Goal: Transaction & Acquisition: Purchase product/service

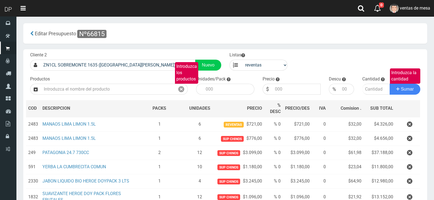
select select "3"
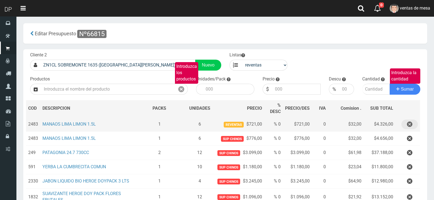
click at [410, 127] on icon "button" at bounding box center [409, 125] width 5 height 10
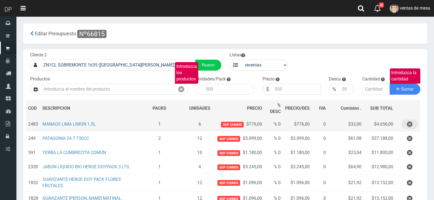
click at [411, 122] on icon "button" at bounding box center [409, 125] width 5 height 10
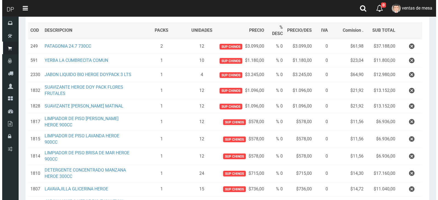
scroll to position [189, 0]
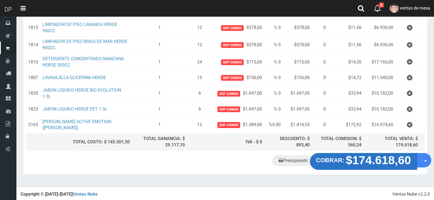
click at [332, 159] on strong "COBRAR:" at bounding box center [330, 160] width 28 height 7
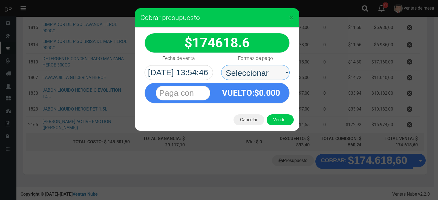
drag, startPoint x: 253, startPoint y: 67, endPoint x: 257, endPoint y: 79, distance: 12.9
click at [253, 67] on select "Seleccionar Efectivo Tarjeta de Crédito Depósito Débito" at bounding box center [255, 72] width 68 height 15
select select "Efectivo"
click at [221, 65] on select "Seleccionar Efectivo Tarjeta de Crédito Depósito Débito" at bounding box center [255, 72] width 68 height 15
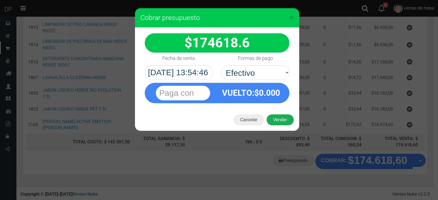
click at [275, 117] on button "Vender" at bounding box center [280, 119] width 27 height 11
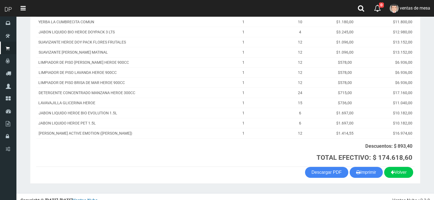
scroll to position [116, 0]
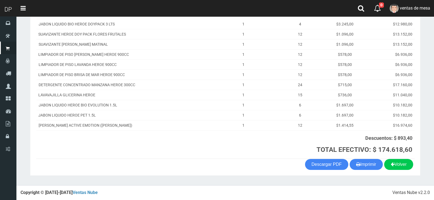
click at [362, 156] on th "Descuentos: $ 893,40 TOTAL EFECTIVO: $ 174.618,60" at bounding box center [312, 144] width 206 height 28
click at [362, 166] on button "Imprimir" at bounding box center [366, 164] width 33 height 11
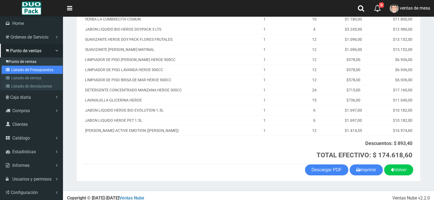
drag, startPoint x: 25, startPoint y: 70, endPoint x: 31, endPoint y: 59, distance: 12.9
click at [25, 70] on link "Listado de Presupuestos" at bounding box center [32, 70] width 61 height 8
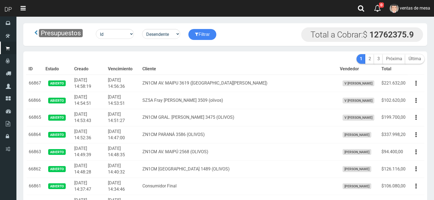
click at [202, 64] on th "Cliente" at bounding box center [238, 69] width 197 height 11
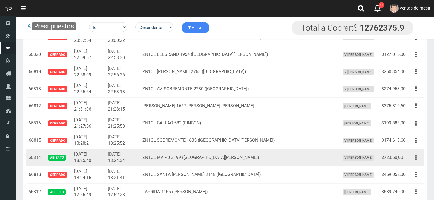
click at [415, 159] on icon "button" at bounding box center [415, 158] width 1 height 10
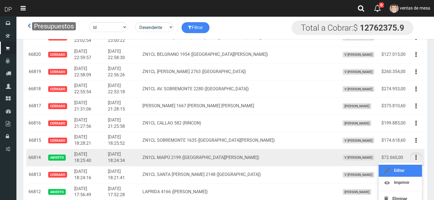
click at [415, 171] on link "Editar" at bounding box center [400, 171] width 43 height 12
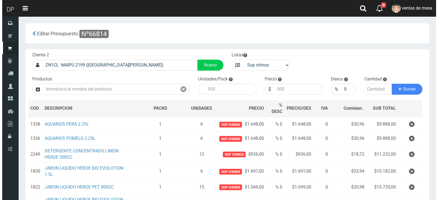
scroll to position [78, 0]
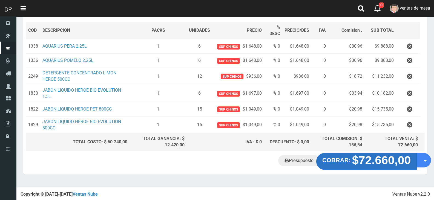
click at [351, 162] on strong "COBRAR:" at bounding box center [336, 160] width 28 height 7
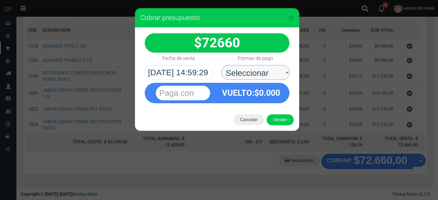
click at [263, 69] on select "Seleccionar Efectivo Tarjeta de Crédito Depósito Débito" at bounding box center [255, 72] width 68 height 15
click at [221, 65] on select "Seleccionar Efectivo Tarjeta de Crédito Depósito Débito" at bounding box center [255, 72] width 68 height 15
drag, startPoint x: 267, startPoint y: 71, endPoint x: 267, endPoint y: 79, distance: 7.7
click at [267, 76] on select "Seleccionar Efectivo Tarjeta de Crédito Depósito Débito" at bounding box center [255, 72] width 68 height 15
select select "Efectivo"
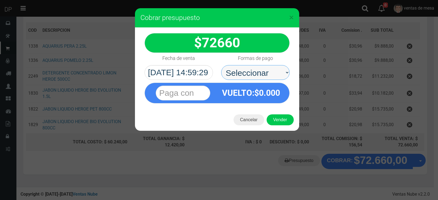
click at [221, 65] on select "Seleccionar Efectivo Tarjeta de Crédito Depósito Débito" at bounding box center [255, 72] width 68 height 15
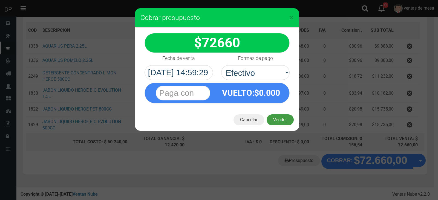
click at [275, 119] on button "Vender" at bounding box center [280, 119] width 27 height 11
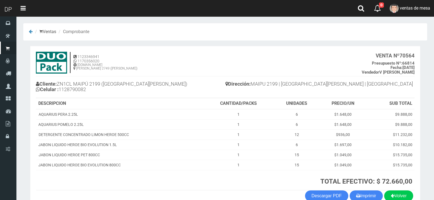
scroll to position [31, 0]
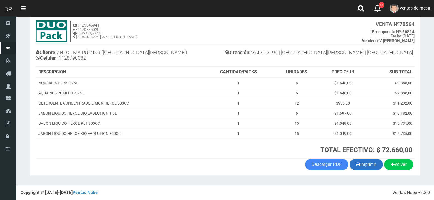
click at [361, 162] on button "Imprimir" at bounding box center [366, 164] width 33 height 11
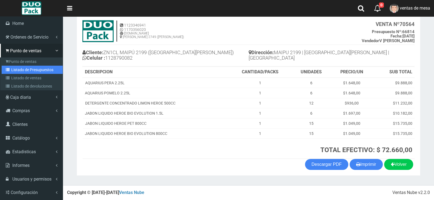
click at [26, 66] on link "Listado de Presupuestos" at bounding box center [32, 70] width 61 height 8
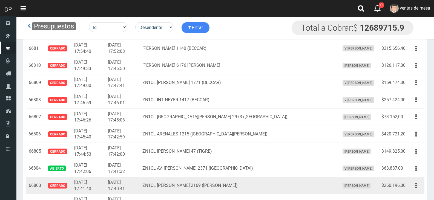
scroll to position [978, 0]
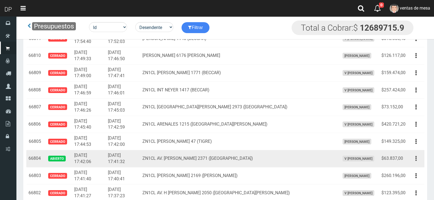
click at [416, 158] on button "button" at bounding box center [416, 159] width 12 height 10
click at [413, 168] on link "Editar" at bounding box center [400, 172] width 43 height 12
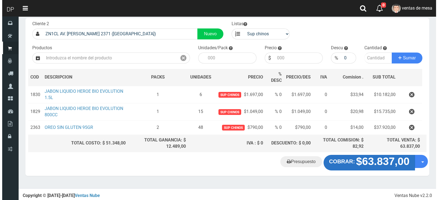
scroll to position [32, 0]
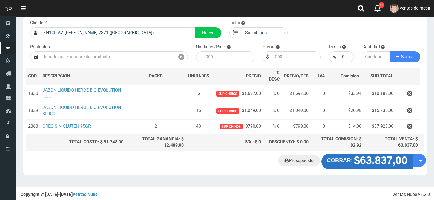
click at [381, 165] on strong "$63.837,00" at bounding box center [380, 161] width 53 height 12
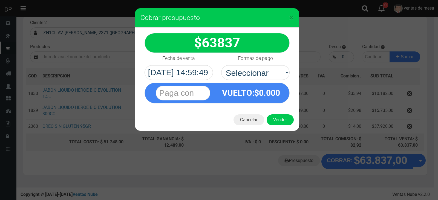
click at [271, 80] on div "VUELTO :$ 0.000" at bounding box center [216, 92] width 153 height 24
click at [270, 71] on select "Seleccionar Efectivo Tarjeta de Crédito Depósito Débito" at bounding box center [255, 72] width 68 height 15
select select "Efectivo"
click at [221, 65] on select "Seleccionar Efectivo Tarjeta de Crédito Depósito Débito" at bounding box center [255, 72] width 68 height 15
click at [278, 115] on button "Vender" at bounding box center [280, 119] width 27 height 11
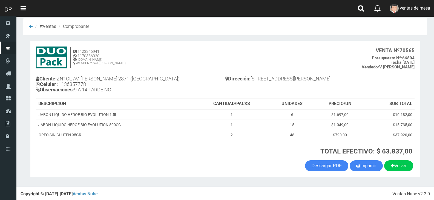
scroll to position [7, 0]
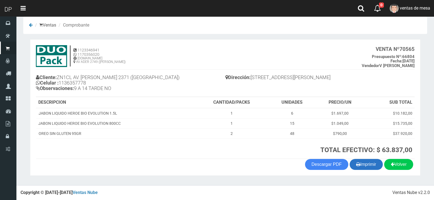
click at [365, 169] on section "1123346941 1170356020 [DOMAIN_NAME] AV ADER 2749 ([PERSON_NAME]) VENTA Nº 70565…" at bounding box center [225, 107] width 390 height 136
click at [366, 166] on button "Imprimir" at bounding box center [366, 164] width 33 height 11
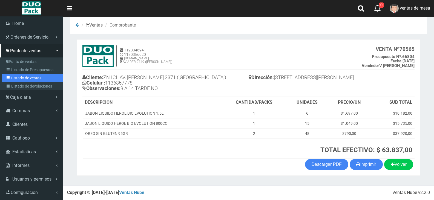
click at [26, 74] on link "Listado de ventas" at bounding box center [32, 78] width 61 height 8
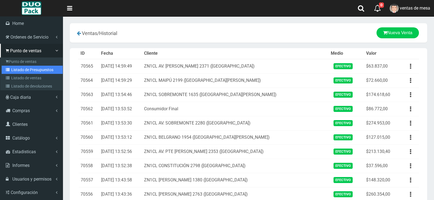
drag, startPoint x: 16, startPoint y: 72, endPoint x: 48, endPoint y: 71, distance: 32.0
click at [16, 72] on link "Listado de Presupuestos" at bounding box center [32, 70] width 61 height 8
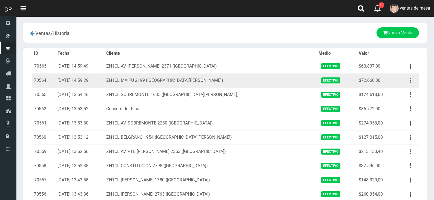
click at [123, 77] on td "ZN1CL MAIPÚ 2199 (SAN FERNANDO)" at bounding box center [210, 80] width 212 height 14
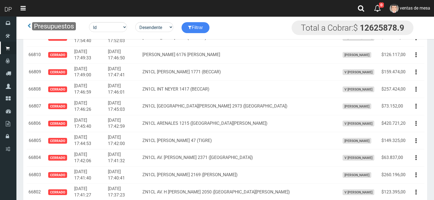
scroll to position [1293, 0]
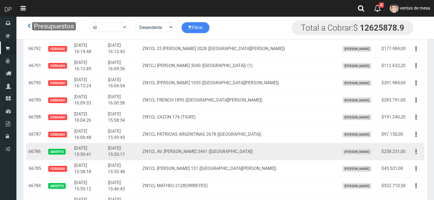
click at [419, 151] on button "button" at bounding box center [416, 152] width 12 height 10
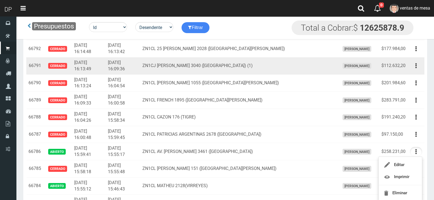
click at [312, 70] on td "ZN1CJ ESTRADA 3040 (VILLA MAIPU) (1)" at bounding box center [238, 65] width 197 height 17
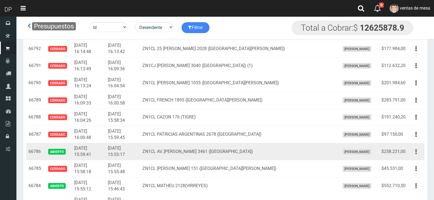
click at [413, 152] on button "button" at bounding box center [416, 152] width 12 height 10
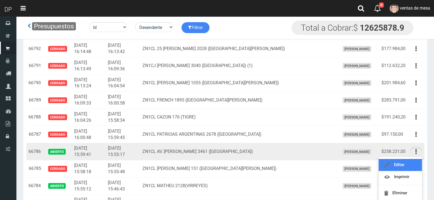
click at [411, 160] on link "Editar" at bounding box center [400, 165] width 43 height 12
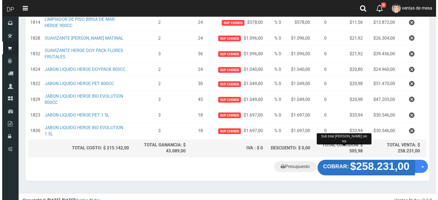
scroll to position [144, 0]
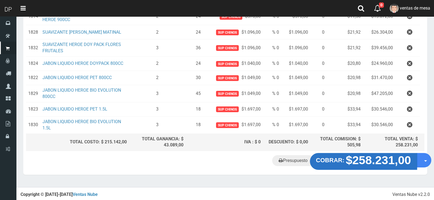
click at [366, 161] on strong "$258.231,00" at bounding box center [378, 160] width 65 height 13
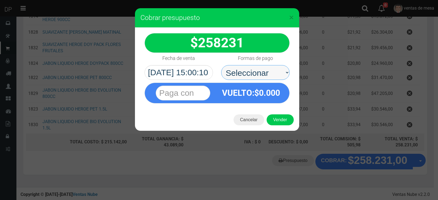
click at [233, 72] on select "Seleccionar Efectivo Tarjeta de Crédito Depósito Débito" at bounding box center [255, 72] width 68 height 15
select select "Efectivo"
click at [221, 65] on select "Seleccionar Efectivo Tarjeta de Crédito Depósito Débito" at bounding box center [255, 72] width 68 height 15
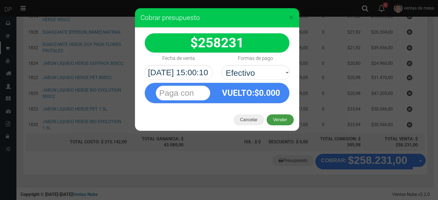
click at [276, 117] on button "Vender" at bounding box center [280, 119] width 27 height 11
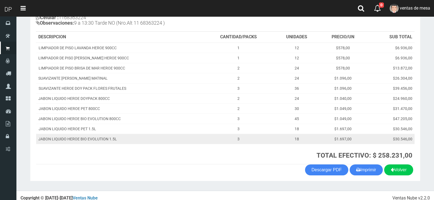
scroll to position [77, 0]
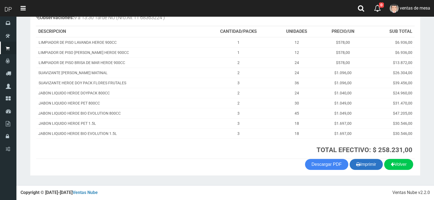
click at [367, 160] on button "Imprimir" at bounding box center [366, 164] width 33 height 11
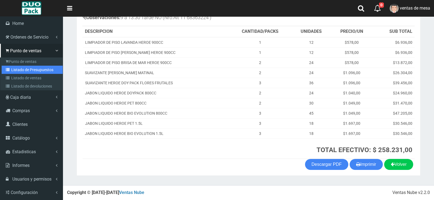
drag, startPoint x: 6, startPoint y: 71, endPoint x: 12, endPoint y: 69, distance: 6.6
click at [6, 71] on link "Listado de Presupuestos" at bounding box center [32, 70] width 61 height 8
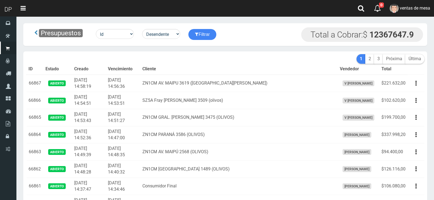
click at [220, 70] on th "Cliente" at bounding box center [238, 69] width 197 height 11
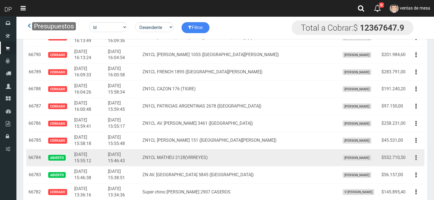
click at [411, 160] on button "button" at bounding box center [416, 158] width 12 height 10
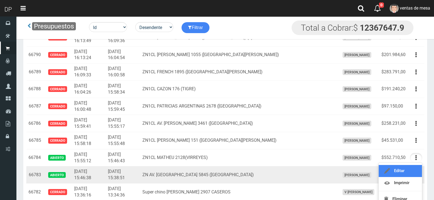
click at [411, 168] on link "Editar" at bounding box center [400, 171] width 43 height 12
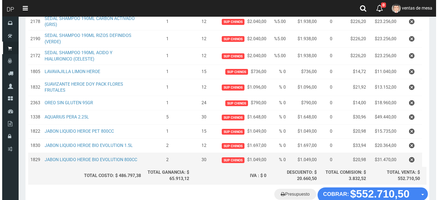
scroll to position [284, 0]
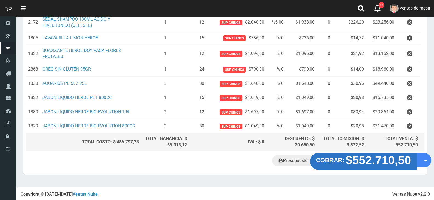
click at [381, 159] on strong "$552.710,50" at bounding box center [378, 160] width 65 height 13
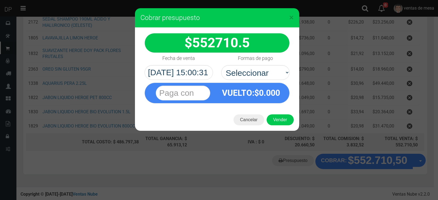
click at [252, 65] on div "Formas de pago Seleccionar Efectivo Tarjeta de Crédito Depósito Débito" at bounding box center [255, 66] width 77 height 27
click at [257, 78] on div "552710.5" at bounding box center [217, 68] width 164 height 81
click at [258, 79] on select "Seleccionar Efectivo Tarjeta de Crédito Depósito Débito" at bounding box center [255, 72] width 68 height 15
select select "Efectivo"
click at [221, 65] on select "Seleccionar Efectivo Tarjeta de Crédito Depósito Débito" at bounding box center [255, 72] width 68 height 15
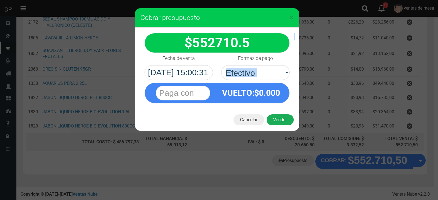
click at [281, 118] on button "Vender" at bounding box center [280, 119] width 27 height 11
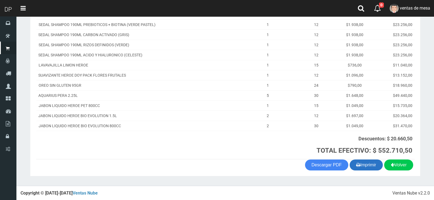
scroll to position [171, 0]
click at [369, 162] on button "Imprimir" at bounding box center [366, 164] width 33 height 11
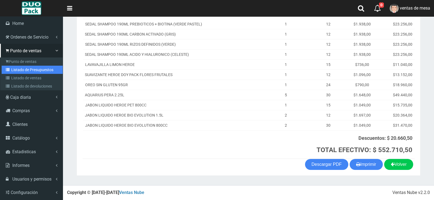
click at [21, 68] on link "Listado de Presupuestos" at bounding box center [32, 70] width 61 height 8
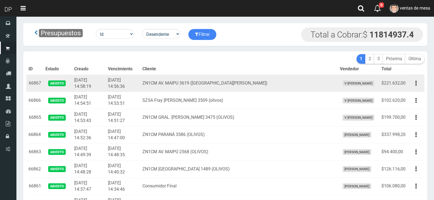
scroll to position [1322, 0]
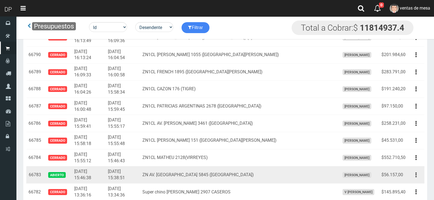
click at [413, 177] on button "button" at bounding box center [416, 175] width 12 height 10
click at [414, 185] on link "Editar" at bounding box center [400, 188] width 43 height 12
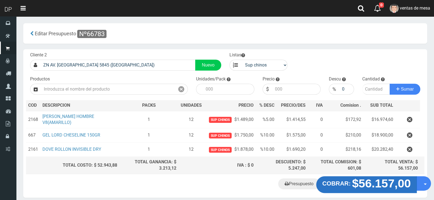
click at [351, 184] on strong "COBRAR:" at bounding box center [336, 183] width 28 height 7
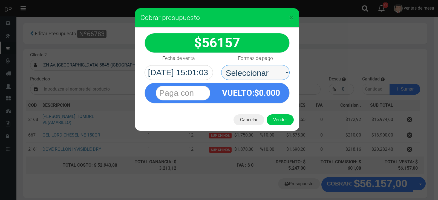
click at [276, 73] on select "Seleccionar Efectivo Tarjeta de Crédito Depósito Débito" at bounding box center [255, 72] width 68 height 15
select select "Efectivo"
click at [221, 65] on select "Seleccionar Efectivo Tarjeta de Crédito Depósito Débito" at bounding box center [255, 72] width 68 height 15
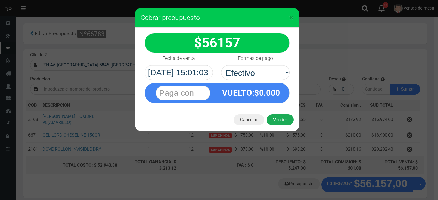
click at [285, 119] on button "Vender" at bounding box center [280, 119] width 27 height 11
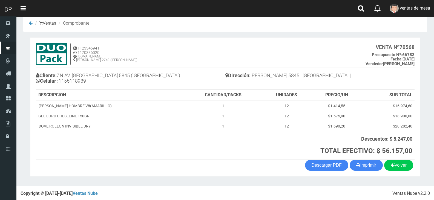
scroll to position [9, 0]
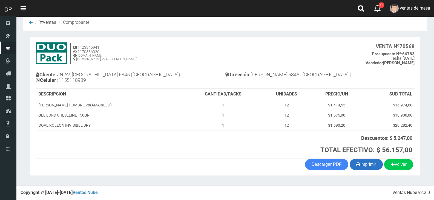
click at [362, 163] on button "Imprimir" at bounding box center [366, 164] width 33 height 11
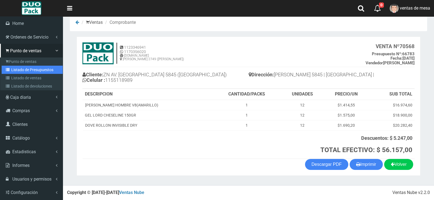
click at [17, 68] on link "Listado de Presupuestos" at bounding box center [32, 70] width 61 height 8
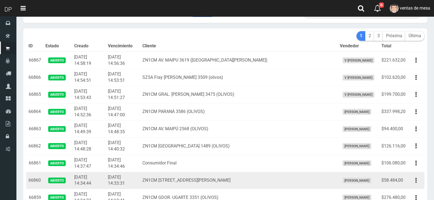
scroll to position [109, 0]
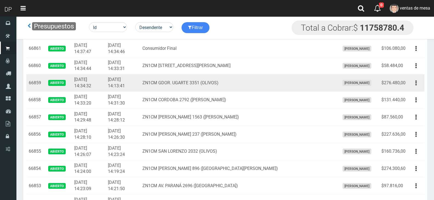
click at [242, 86] on td "ZN1CM GDOR. UGARTE 3351 (OLIVOS)" at bounding box center [238, 82] width 197 height 17
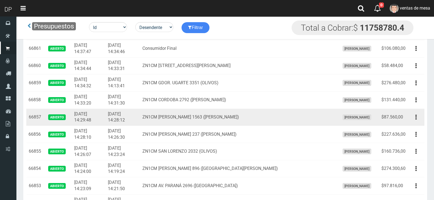
click at [308, 118] on td "ZN1CM FLEMING 1563 (MARTINEZ)" at bounding box center [238, 117] width 197 height 17
click at [252, 119] on td "ZN1CM [PERSON_NAME] 1563 ([PERSON_NAME])" at bounding box center [238, 117] width 197 height 17
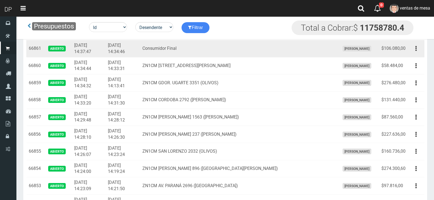
click at [158, 57] on td "Consumidor Final" at bounding box center [238, 48] width 197 height 17
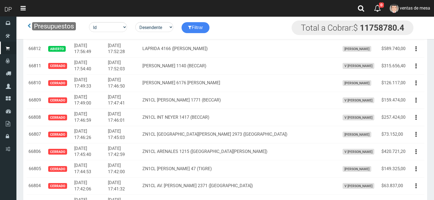
scroll to position [1105, 0]
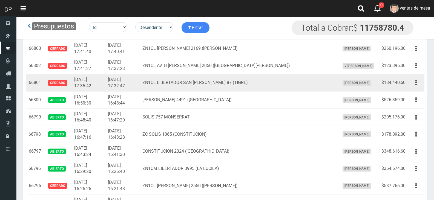
click at [410, 92] on td "Editar Imprimir Eliminar" at bounding box center [416, 99] width 17 height 17
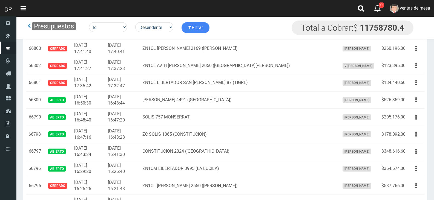
drag, startPoint x: 413, startPoint y: 91, endPoint x: 424, endPoint y: 102, distance: 16.3
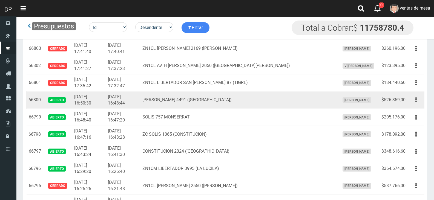
click at [420, 102] on button "button" at bounding box center [416, 100] width 12 height 10
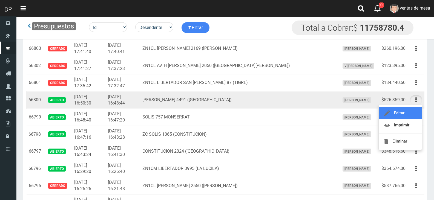
click at [417, 111] on link "Editar" at bounding box center [400, 113] width 43 height 12
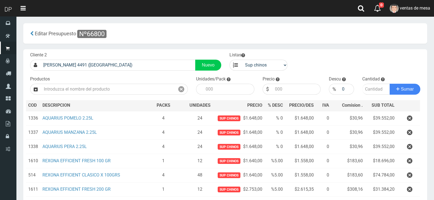
scroll to position [111, 0]
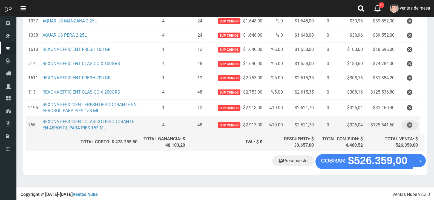
click at [412, 126] on icon "button" at bounding box center [409, 125] width 5 height 10
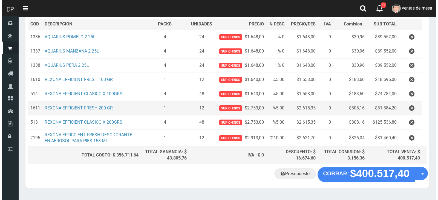
scroll to position [94, 0]
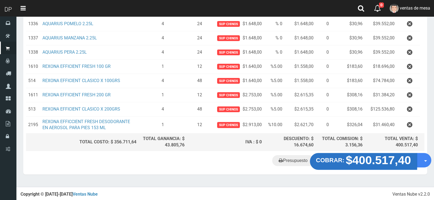
click at [345, 164] on button "COBRAR: $400.517,40" at bounding box center [363, 161] width 107 height 17
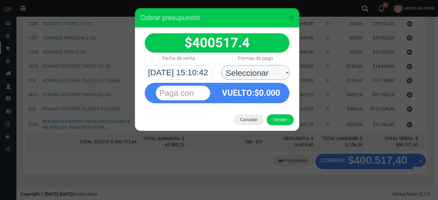
click at [279, 78] on select "Seleccionar Efectivo Tarjeta de Crédito Depósito Débito" at bounding box center [255, 72] width 68 height 15
select select "Efectivo"
click at [221, 65] on select "Seleccionar Efectivo Tarjeta de Crédito Depósito Débito" at bounding box center [255, 72] width 68 height 15
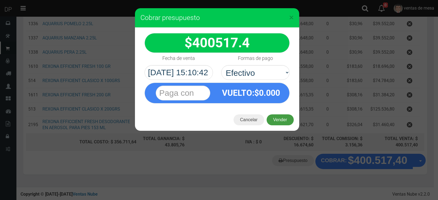
click at [284, 119] on button "Vender" at bounding box center [280, 119] width 27 height 11
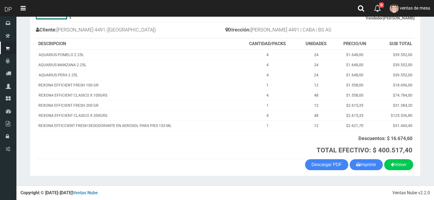
scroll to position [54, 0]
click at [374, 166] on button "Imprimir" at bounding box center [366, 164] width 33 height 11
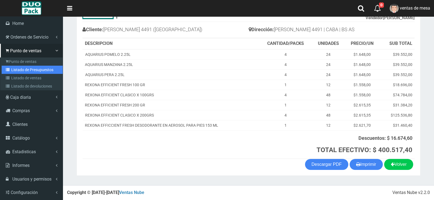
click at [15, 66] on link "Listado de Presupuestos" at bounding box center [32, 70] width 61 height 8
click at [14, 68] on link "Listado de Presupuestos" at bounding box center [32, 70] width 61 height 8
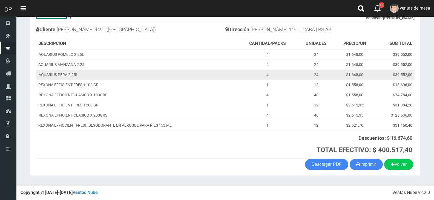
click at [203, 78] on td "AQUARIUS PERA 2.25L" at bounding box center [136, 75] width 201 height 10
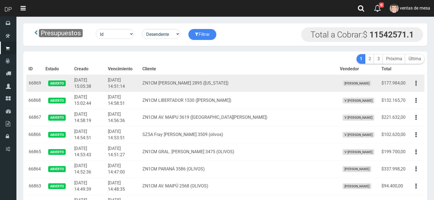
click at [206, 78] on td "ZN1CM A.MALAVER 2895 (FLORIDA)" at bounding box center [238, 83] width 197 height 17
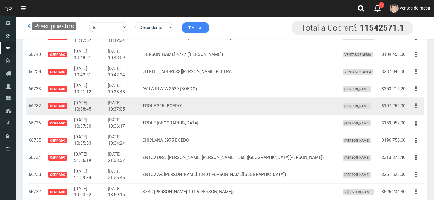
drag, startPoint x: 415, startPoint y: 106, endPoint x: 413, endPoint y: 110, distance: 4.4
click at [414, 106] on button "button" at bounding box center [416, 106] width 12 height 10
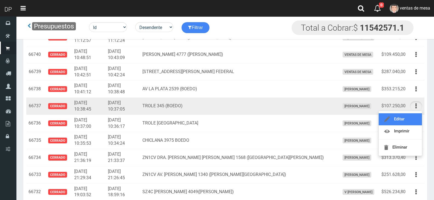
click at [410, 117] on link "Editar" at bounding box center [400, 119] width 43 height 12
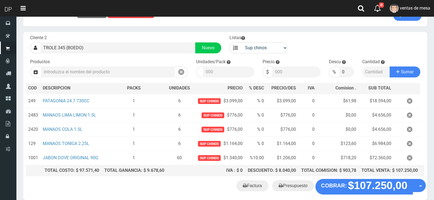
scroll to position [45, 0]
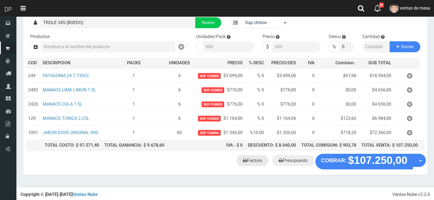
click at [255, 163] on link "Factura" at bounding box center [252, 160] width 32 height 11
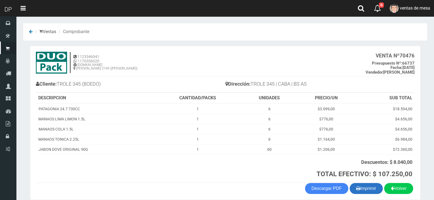
click at [366, 186] on button "Imprimir" at bounding box center [366, 188] width 33 height 11
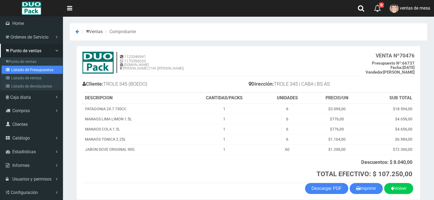
click at [12, 66] on link "Listado de Presupuestos" at bounding box center [32, 70] width 61 height 8
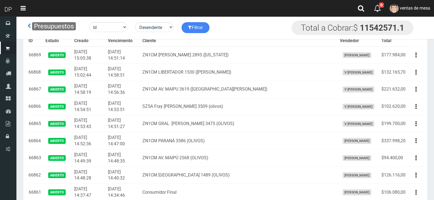
scroll to position [1184, 0]
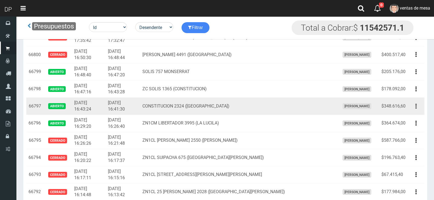
click at [411, 106] on td "Editar Imprimir Eliminar" at bounding box center [416, 106] width 17 height 17
click at [417, 109] on button "button" at bounding box center [416, 107] width 12 height 10
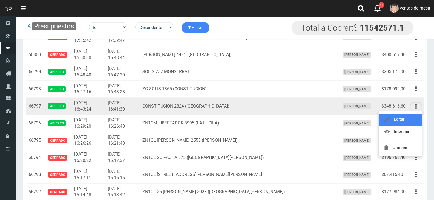
click at [412, 119] on link "Editar" at bounding box center [400, 120] width 43 height 12
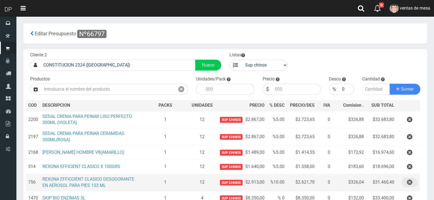
click at [412, 181] on button "button" at bounding box center [409, 183] width 16 height 10
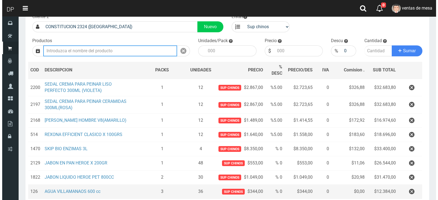
scroll to position [132, 0]
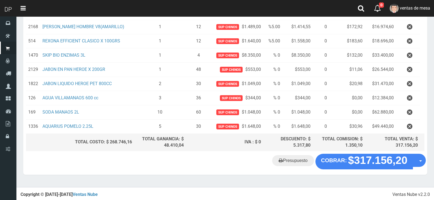
click at [396, 169] on div "Presupuesto COBRAR: $317.156,20 Opciones" at bounding box center [225, 164] width 404 height 21
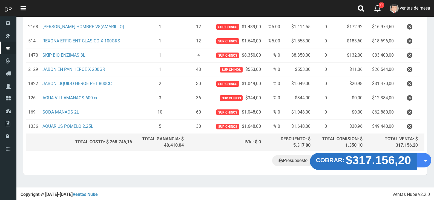
click at [391, 164] on strong "$317.156,20" at bounding box center [378, 160] width 65 height 13
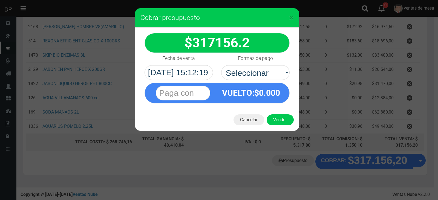
select select "Efectivo"
click at [221, 65] on select "Seleccionar Efectivo Tarjeta de Crédito Depósito Débito" at bounding box center [255, 72] width 68 height 15
click at [278, 125] on div "Cancelar Vender" at bounding box center [217, 120] width 164 height 22
click at [278, 119] on button "Vender" at bounding box center [280, 119] width 27 height 11
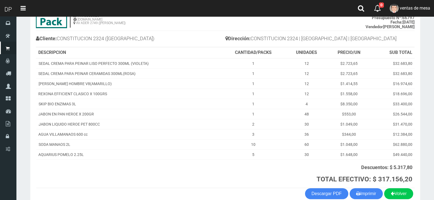
scroll to position [75, 0]
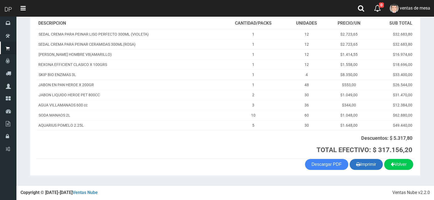
click at [368, 166] on button "Imprimir" at bounding box center [366, 164] width 33 height 11
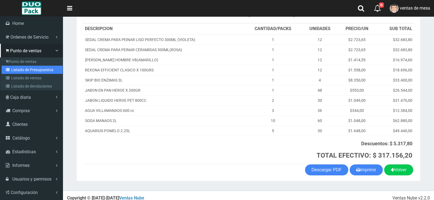
click at [35, 72] on link "Listado de Presupuestos" at bounding box center [32, 70] width 61 height 8
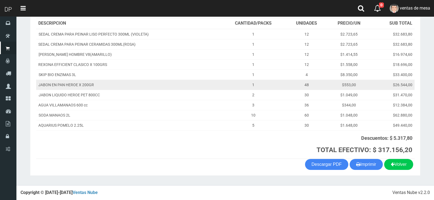
click at [223, 80] on td "1" at bounding box center [253, 85] width 66 height 10
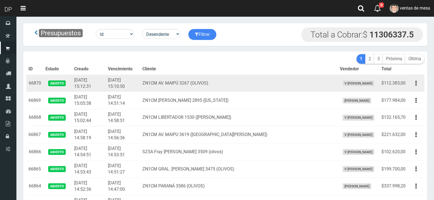
scroll to position [624, 0]
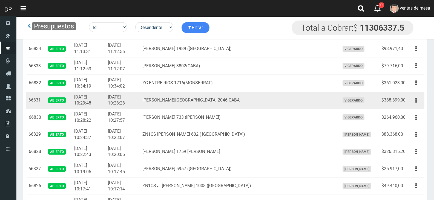
click at [406, 99] on td "$388.399,00" at bounding box center [393, 100] width 28 height 17
click at [411, 102] on button "button" at bounding box center [416, 101] width 12 height 10
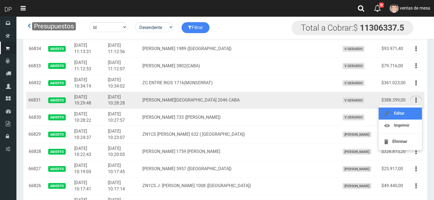
click at [409, 108] on link "Editar" at bounding box center [400, 114] width 43 height 12
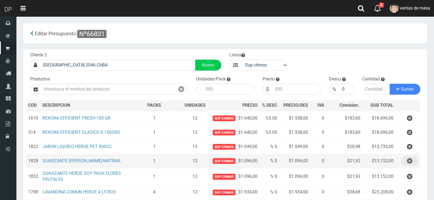
click at [405, 162] on button "button" at bounding box center [409, 161] width 16 height 10
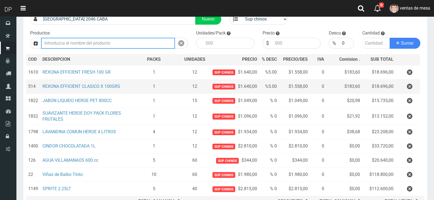
scroll to position [55, 0]
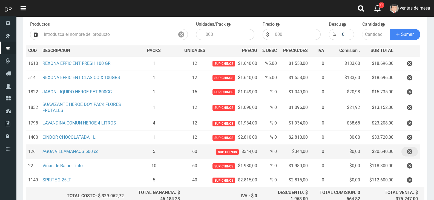
click at [403, 150] on button "button" at bounding box center [409, 152] width 16 height 10
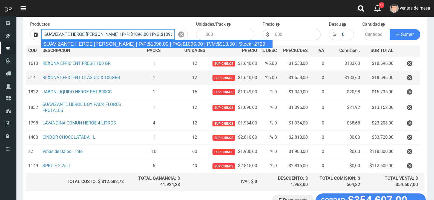
type input "SUAVIZANTE HEROE BRISA SILVESTRE | P/P:$1096.00 | P/G:$1096.00 | P/M:$913.50 | …"
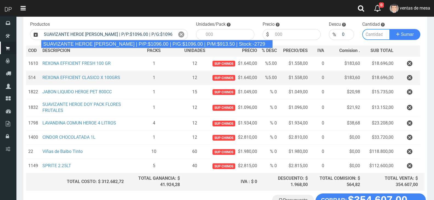
type input "12"
type input "1096.00"
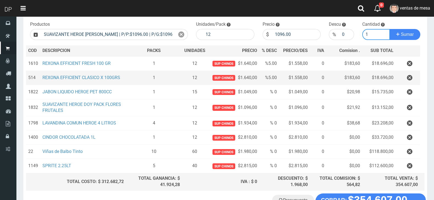
type input "1"
click at [390, 29] on button "Sumar" at bounding box center [405, 34] width 31 height 11
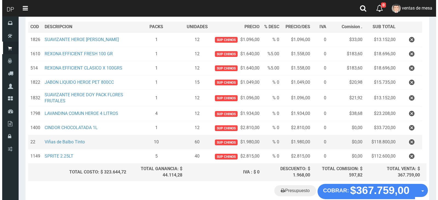
scroll to position [109, 0]
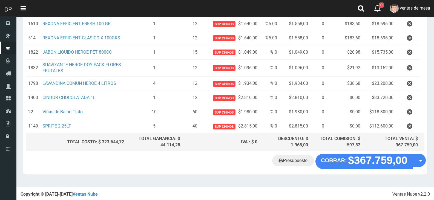
click at [350, 171] on div "Presupuesto COBRAR: $367.759,00 Opciones" at bounding box center [225, 164] width 404 height 21
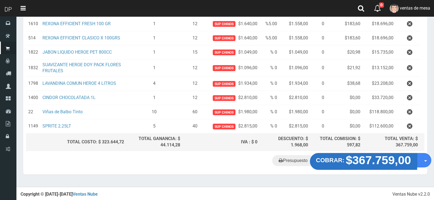
click at [350, 166] on strong "$367.759,00" at bounding box center [378, 160] width 65 height 13
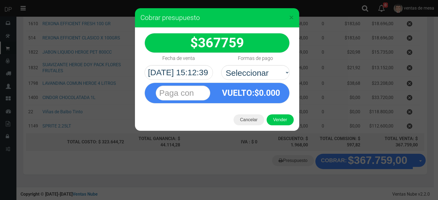
click at [267, 80] on div "VUELTO :$ 0.000" at bounding box center [216, 92] width 153 height 24
click at [267, 76] on select "Seleccionar Efectivo Tarjeta de Crédito Depósito Débito" at bounding box center [255, 72] width 68 height 15
click at [221, 65] on select "Seleccionar Efectivo Tarjeta de Crédito Depósito Débito" at bounding box center [255, 72] width 68 height 15
click at [263, 72] on select "Seleccionar Efectivo Tarjeta de Crédito Depósito Débito" at bounding box center [255, 72] width 68 height 15
select select "Efectivo"
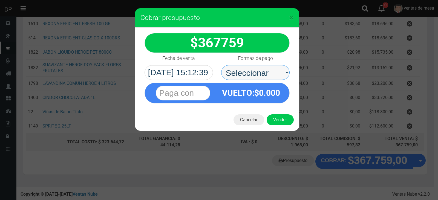
click at [221, 65] on select "Seleccionar Efectivo Tarjeta de Crédito Depósito Débito" at bounding box center [255, 72] width 68 height 15
click at [281, 127] on div "Cancelar Vender" at bounding box center [217, 120] width 164 height 22
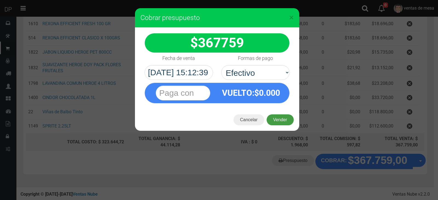
click at [280, 120] on button "Vender" at bounding box center [280, 119] width 27 height 11
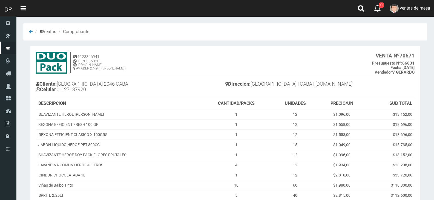
scroll to position [70, 0]
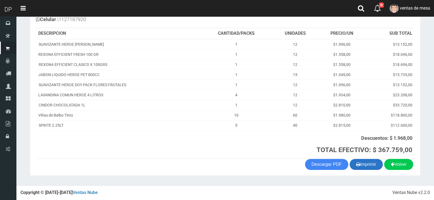
click at [364, 165] on button "Imprimir" at bounding box center [366, 164] width 33 height 11
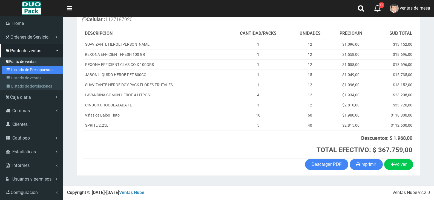
click at [10, 66] on link "Listado de Presupuestos" at bounding box center [32, 70] width 61 height 8
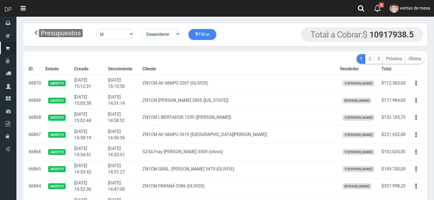
drag, startPoint x: 0, startPoint y: 0, endPoint x: 218, endPoint y: 77, distance: 231.7
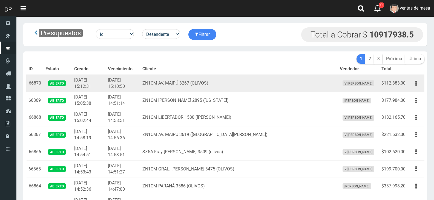
click at [218, 77] on td "ZN1CM AV. MAIPÚ 3267 (OLIVOS)" at bounding box center [238, 83] width 197 height 17
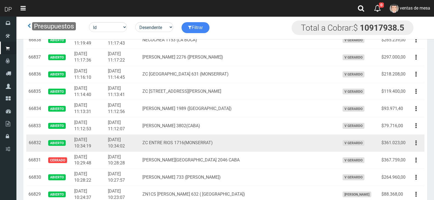
scroll to position [570, 0]
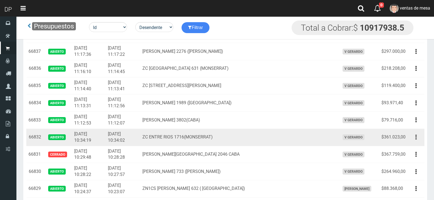
drag, startPoint x: 410, startPoint y: 135, endPoint x: 411, endPoint y: 140, distance: 5.5
click at [411, 135] on button "button" at bounding box center [416, 137] width 12 height 10
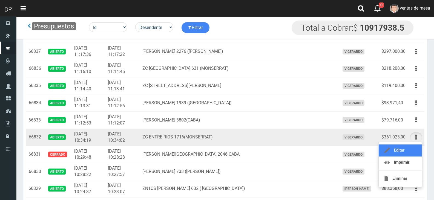
click at [410, 146] on link "Editar" at bounding box center [400, 151] width 43 height 12
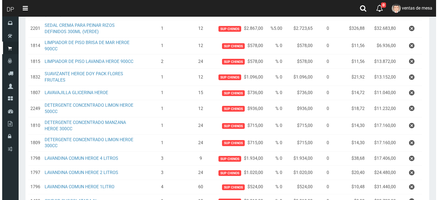
scroll to position [235, 0]
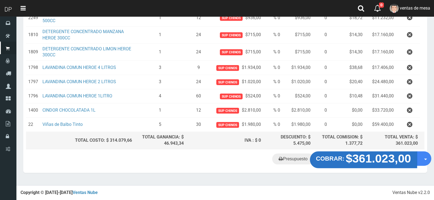
click at [351, 164] on strong "$361.023,00" at bounding box center [378, 158] width 65 height 13
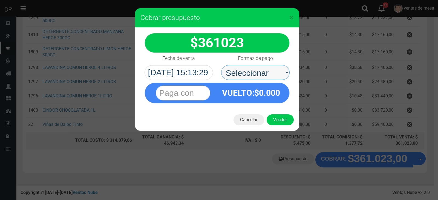
drag, startPoint x: 252, startPoint y: 71, endPoint x: 258, endPoint y: 78, distance: 9.4
click at [254, 71] on select "Seleccionar Efectivo Tarjeta de Crédito Depósito Débito" at bounding box center [255, 72] width 68 height 15
select select "Efectivo"
click at [221, 65] on select "Seleccionar Efectivo Tarjeta de Crédito Depósito Débito" at bounding box center [255, 72] width 68 height 15
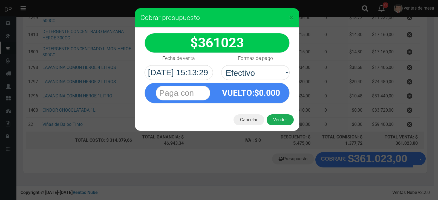
click at [276, 121] on button "Vender" at bounding box center [280, 119] width 27 height 11
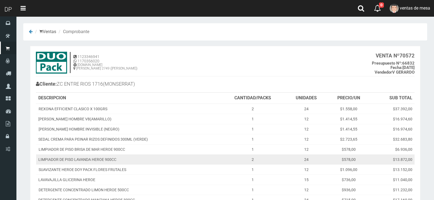
scroll to position [135, 0]
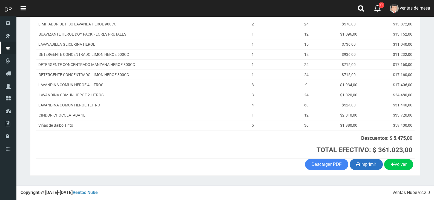
click at [353, 164] on button "Imprimir" at bounding box center [366, 164] width 33 height 11
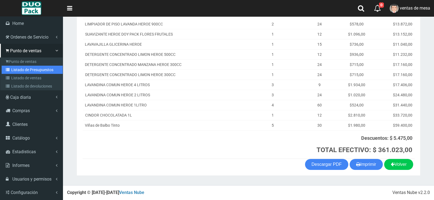
click at [15, 70] on link "Listado de Presupuestos" at bounding box center [32, 70] width 61 height 8
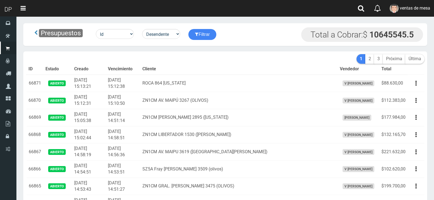
click at [183, 82] on td "ROCA 864 FLORIDA" at bounding box center [238, 83] width 197 height 17
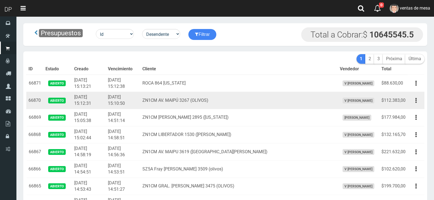
scroll to position [1219, 0]
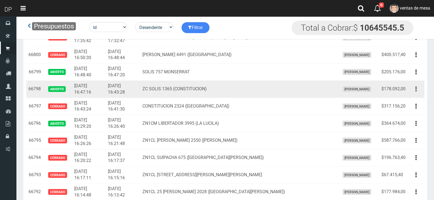
drag, startPoint x: 413, startPoint y: 89, endPoint x: 413, endPoint y: 93, distance: 4.1
click at [413, 90] on button "button" at bounding box center [416, 89] width 12 height 10
click at [413, 91] on button "button" at bounding box center [416, 89] width 12 height 10
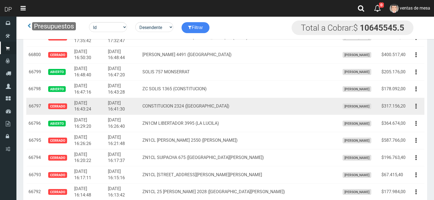
click at [411, 100] on td "Editar Imprimir Eliminar" at bounding box center [416, 106] width 17 height 17
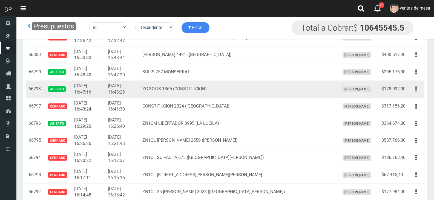
click at [414, 93] on button "button" at bounding box center [416, 89] width 12 height 10
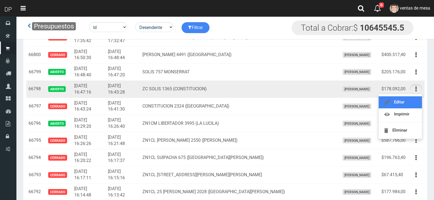
click at [408, 104] on link "Editar" at bounding box center [400, 102] width 43 height 12
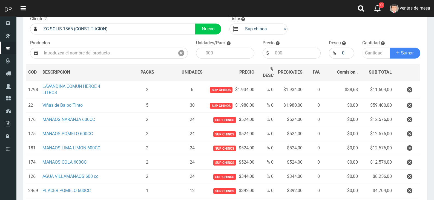
scroll to position [109, 0]
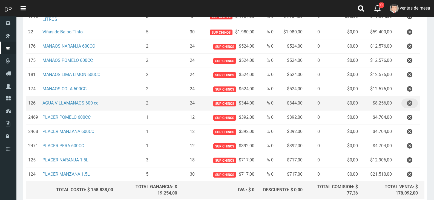
click at [407, 104] on icon "button" at bounding box center [409, 104] width 5 height 10
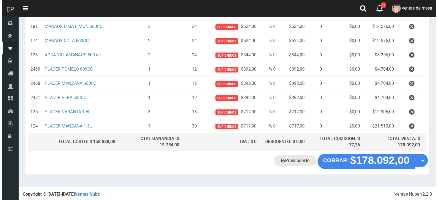
scroll to position [143, 0]
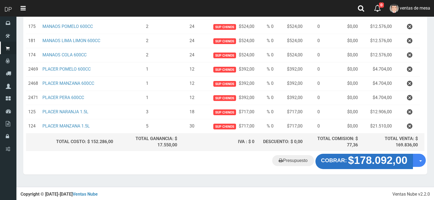
click at [361, 155] on strong "$178.092,00" at bounding box center [377, 160] width 59 height 12
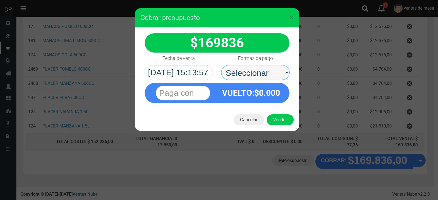
click at [260, 73] on select "Seleccionar Efectivo Tarjeta de Crédito Depósito Débito" at bounding box center [255, 72] width 68 height 15
select select "Efectivo"
click at [221, 65] on select "Seleccionar Efectivo Tarjeta de Crédito Depósito Débito" at bounding box center [255, 72] width 68 height 15
drag, startPoint x: 261, startPoint y: 80, endPoint x: 272, endPoint y: 103, distance: 25.7
click at [266, 93] on span "0.000" at bounding box center [269, 93] width 21 height 10
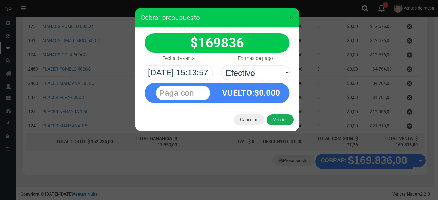
click at [284, 125] on button "Vender" at bounding box center [280, 119] width 27 height 11
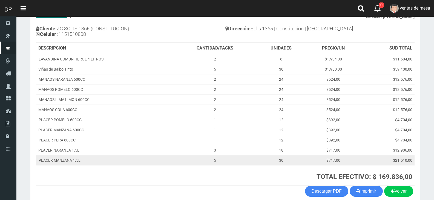
scroll to position [55, 0]
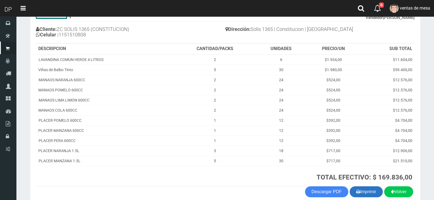
click at [367, 190] on button "Imprimir" at bounding box center [366, 191] width 33 height 11
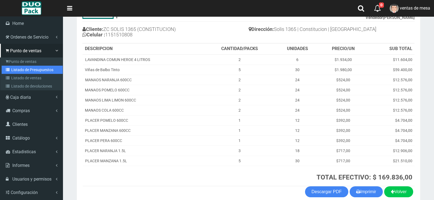
click at [18, 71] on link "Listado de Presupuestos" at bounding box center [32, 70] width 61 height 8
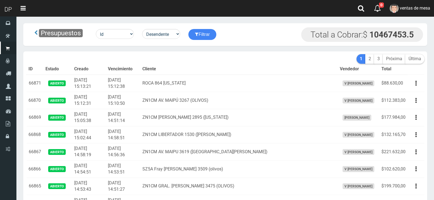
click at [160, 105] on td "ZN1CM AV. MAIPÚ 3267 (OLIVOS)" at bounding box center [238, 100] width 197 height 17
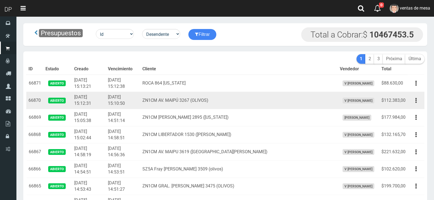
scroll to position [1219, 0]
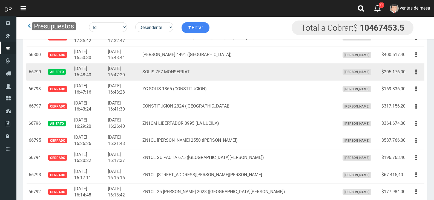
click at [412, 73] on button "button" at bounding box center [416, 72] width 12 height 10
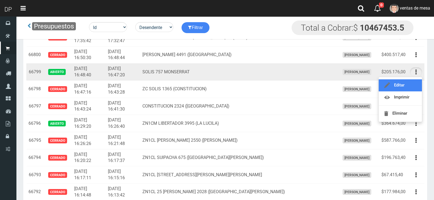
click at [410, 83] on link "Editar" at bounding box center [400, 85] width 43 height 12
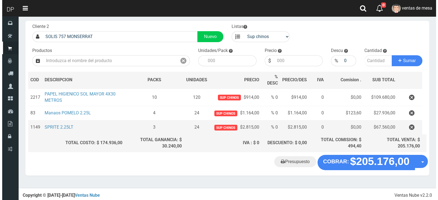
scroll to position [30, 0]
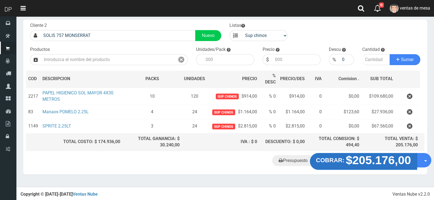
click at [358, 161] on strong "$205.176,00" at bounding box center [378, 160] width 65 height 13
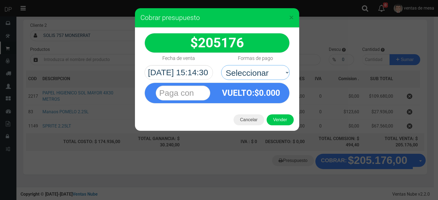
click at [269, 77] on select "Seleccionar Efectivo Tarjeta de Crédito Depósito Débito" at bounding box center [255, 72] width 68 height 15
select select "Efectivo"
click at [221, 65] on select "Seleccionar Efectivo Tarjeta de Crédito Depósito Débito" at bounding box center [255, 72] width 68 height 15
drag, startPoint x: 277, startPoint y: 119, endPoint x: 280, endPoint y: 121, distance: 3.5
click at [277, 119] on button "Vender" at bounding box center [280, 119] width 27 height 11
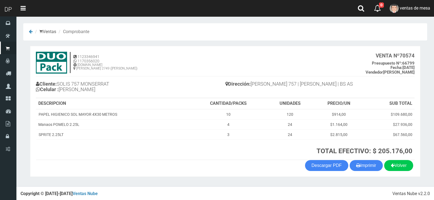
scroll to position [1, 0]
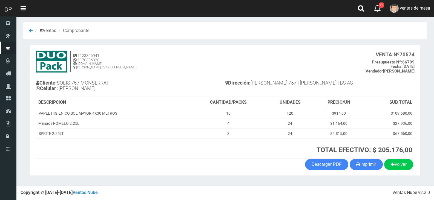
drag, startPoint x: 370, startPoint y: 165, endPoint x: 362, endPoint y: 159, distance: 10.0
click at [370, 165] on button "Imprimir" at bounding box center [366, 164] width 33 height 11
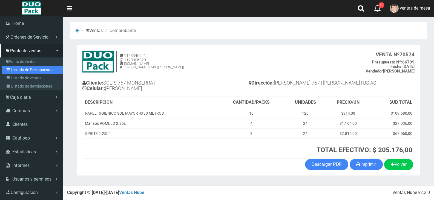
click at [32, 71] on link "Listado de Presupuestos" at bounding box center [32, 70] width 61 height 8
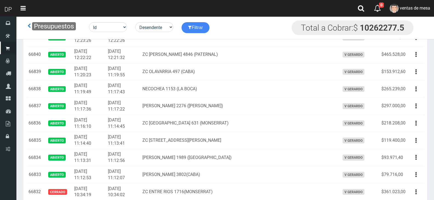
scroll to position [659, 0]
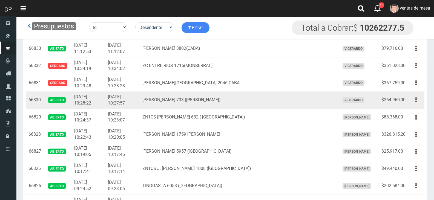
click at [414, 101] on button "button" at bounding box center [416, 100] width 12 height 10
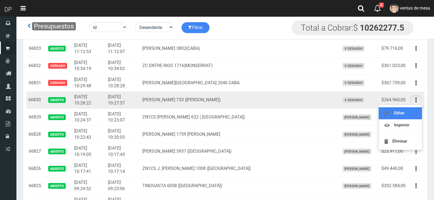
click at [411, 114] on link "Editar" at bounding box center [400, 113] width 43 height 12
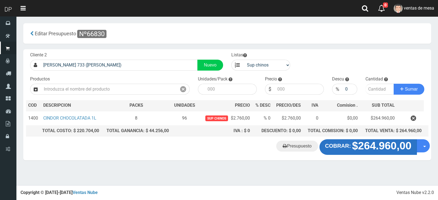
click at [365, 148] on strong "$264.960,00" at bounding box center [381, 146] width 59 height 12
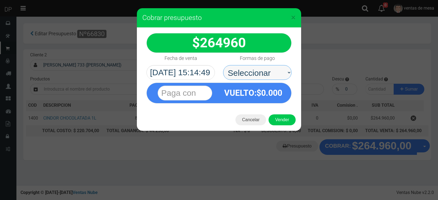
drag, startPoint x: 263, startPoint y: 70, endPoint x: 264, endPoint y: 74, distance: 5.0
click at [263, 70] on select "Seleccionar Efectivo Tarjeta de Crédito Depósito Débito" at bounding box center [257, 72] width 68 height 15
select select "Efectivo"
click at [223, 65] on select "Seleccionar Efectivo Tarjeta de Crédito Depósito Débito" at bounding box center [257, 72] width 68 height 15
click at [281, 120] on button "Vender" at bounding box center [282, 119] width 27 height 11
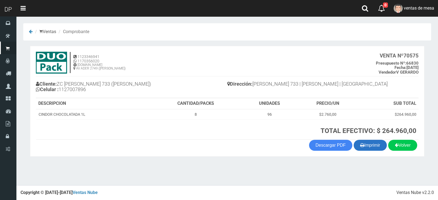
click at [356, 141] on button "Imprimir" at bounding box center [370, 145] width 33 height 11
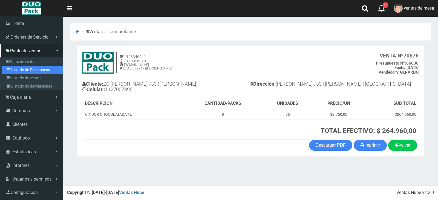
click at [20, 72] on link "Listado de Presupuestos" at bounding box center [32, 70] width 61 height 8
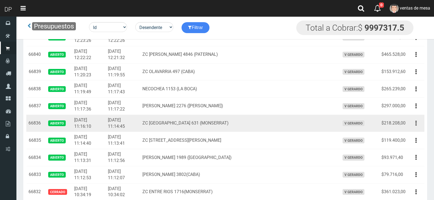
click at [419, 126] on button "button" at bounding box center [416, 124] width 12 height 10
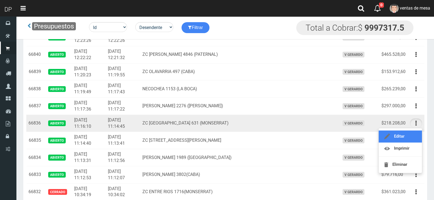
click at [413, 131] on link "Editar" at bounding box center [400, 137] width 43 height 12
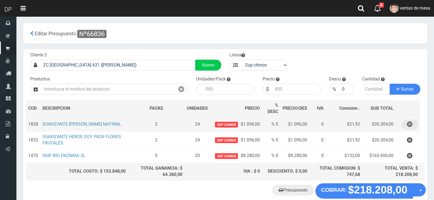
click at [410, 125] on icon "button" at bounding box center [409, 125] width 5 height 10
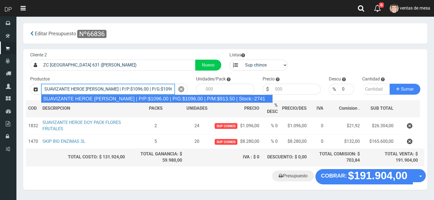
type input "SUAVIZANTE HEROE BRISA SILVESTRE | P/P:$1096.00 | P/G:$1096.00 | P/M:$913.50 | …"
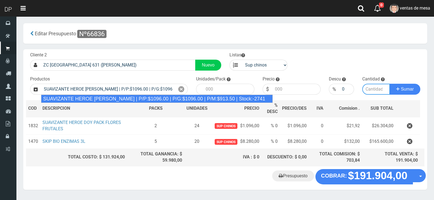
type input "12"
type input "1096.00"
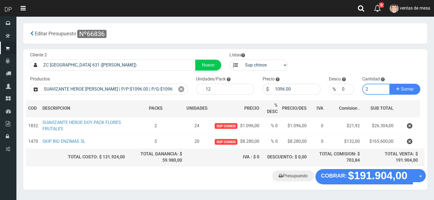
type input "2"
click at [390, 84] on button "Sumar" at bounding box center [405, 89] width 31 height 11
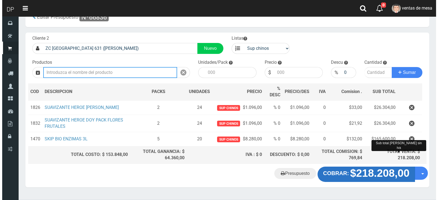
scroll to position [30, 0]
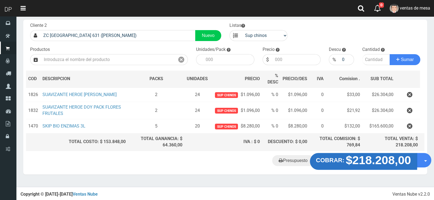
click at [370, 158] on strong "$218.208,00" at bounding box center [378, 160] width 65 height 13
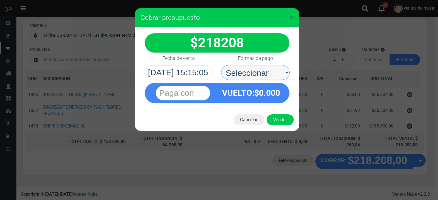
click at [267, 72] on select "Seleccionar Efectivo Tarjeta de Crédito Depósito Débito" at bounding box center [255, 72] width 68 height 15
select select "Efectivo"
click at [221, 65] on select "Seleccionar Efectivo Tarjeta de Crédito Depósito Débito" at bounding box center [255, 72] width 68 height 15
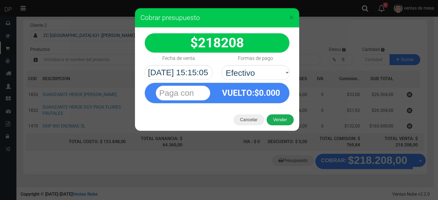
click at [271, 116] on button "Vender" at bounding box center [280, 119] width 27 height 11
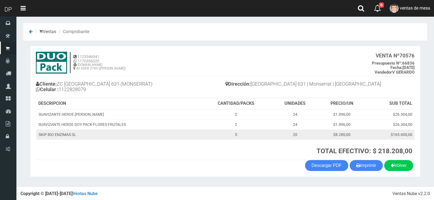
scroll to position [1, 0]
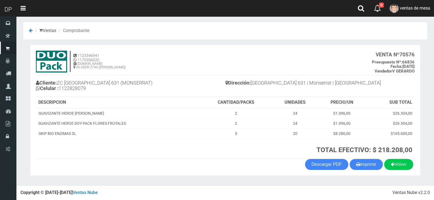
drag, startPoint x: 371, startPoint y: 167, endPoint x: 348, endPoint y: 148, distance: 29.8
click at [370, 167] on button "Imprimir" at bounding box center [366, 164] width 33 height 11
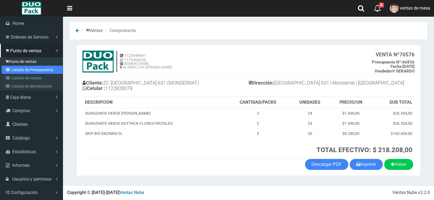
drag, startPoint x: 21, startPoint y: 70, endPoint x: 30, endPoint y: 61, distance: 12.0
click at [21, 70] on link "Listado de Presupuestos" at bounding box center [32, 70] width 61 height 8
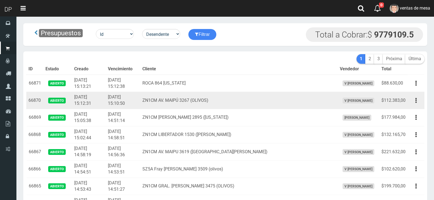
click at [262, 94] on td "ZN1CM AV. MAIPÚ 3267 (OLIVOS)" at bounding box center [238, 100] width 197 height 17
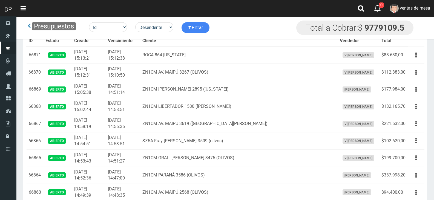
scroll to position [532, 0]
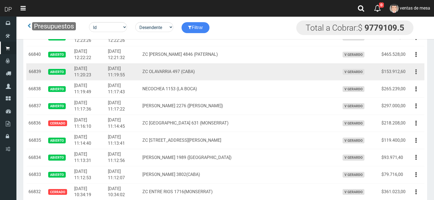
click at [417, 71] on button "button" at bounding box center [416, 72] width 12 height 10
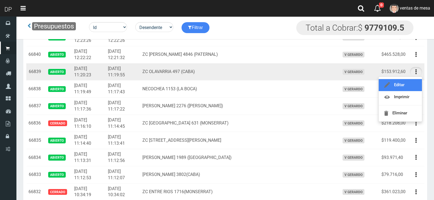
click at [413, 83] on link "Editar" at bounding box center [400, 85] width 43 height 12
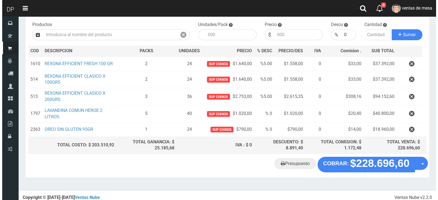
scroll to position [55, 0]
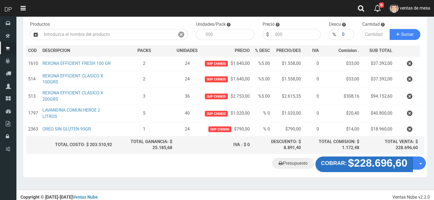
click button "COBRAR: $228.696,60"
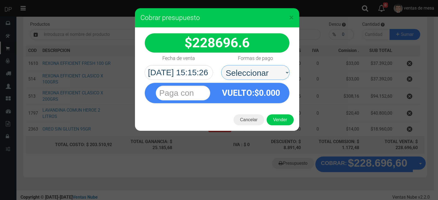
drag, startPoint x: 243, startPoint y: 73, endPoint x: 249, endPoint y: 79, distance: 8.6
click select "Seleccionar Efectivo Tarjeta de Crédito Depósito Débito"
select select "Efectivo"
click select "Seleccionar Efectivo Tarjeta de Crédito Depósito Débito"
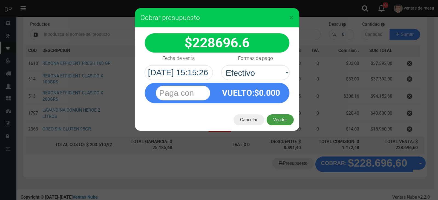
click button "Vender"
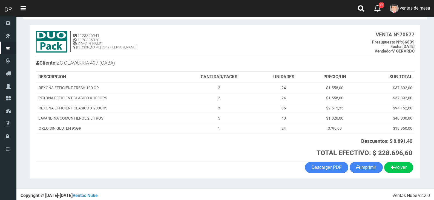
scroll to position [24, 0]
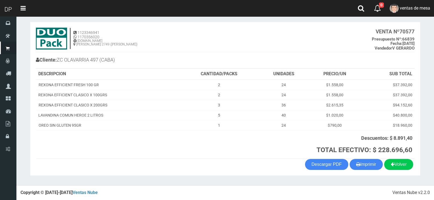
click at [381, 168] on div "Volver Imprimir Descargar PDF" at bounding box center [225, 164] width 387 height 11
click at [368, 165] on button "Imprimir" at bounding box center [366, 164] width 33 height 11
click at [189, 71] on th "CANTIDAD/PACKS" at bounding box center [219, 74] width 80 height 11
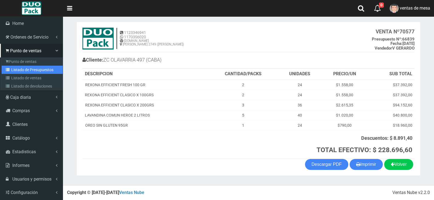
click at [15, 70] on link "Listado de Presupuestos" at bounding box center [32, 70] width 61 height 8
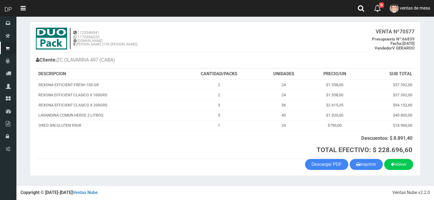
click at [151, 65] on h4 "Cliente: ZC OLAVARRIA 497 (CABA)" at bounding box center [130, 61] width 189 height 10
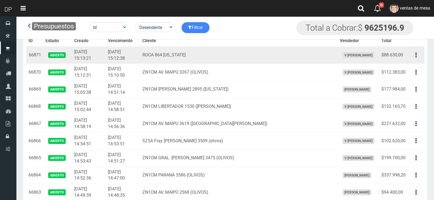
scroll to position [532, 0]
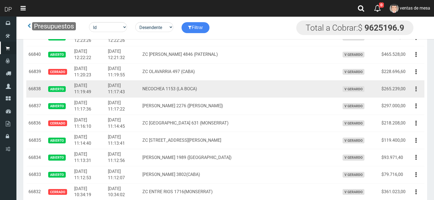
click at [419, 89] on button "button" at bounding box center [416, 89] width 12 height 10
click at [0, 0] on link "Editar" at bounding box center [0, 0] width 0 height 0
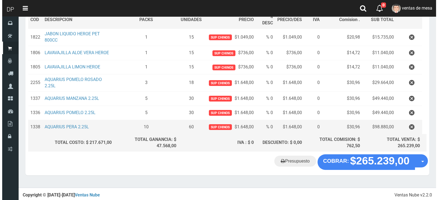
scroll to position [89, 0]
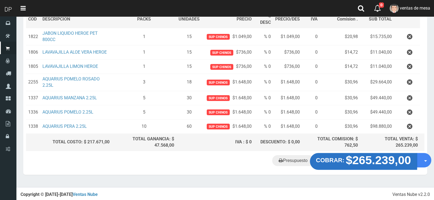
click at [351, 161] on strong "$265.239,00" at bounding box center [378, 160] width 65 height 13
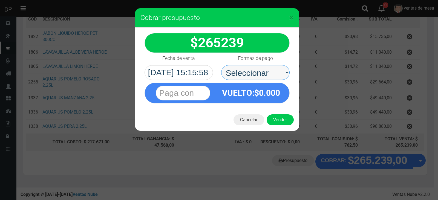
click at [271, 78] on select "Seleccionar Efectivo Tarjeta de Crédito Depósito Débito" at bounding box center [255, 72] width 68 height 15
select select "Efectivo"
click at [221, 65] on select "Seleccionar Efectivo Tarjeta de Crédito Depósito Débito" at bounding box center [255, 72] width 68 height 15
click at [277, 113] on div "Cancelar Vender" at bounding box center [217, 120] width 164 height 22
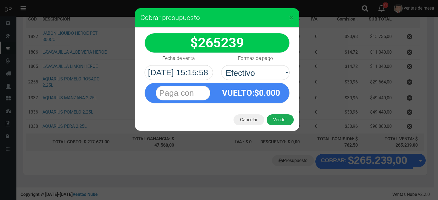
click at [279, 118] on button "Vender" at bounding box center [280, 119] width 27 height 11
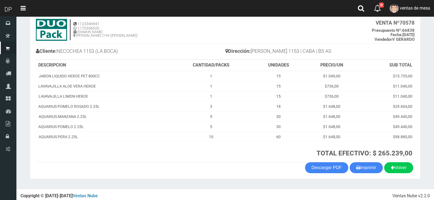
scroll to position [36, 0]
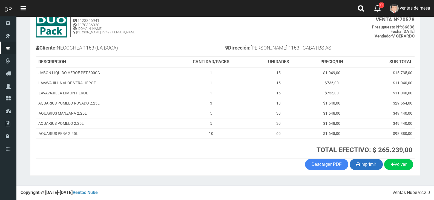
click at [368, 164] on button "Imprimir" at bounding box center [366, 164] width 33 height 11
drag, startPoint x: 241, startPoint y: 60, endPoint x: 174, endPoint y: 62, distance: 66.8
click at [241, 61] on th "CANTIDAD/PACKS" at bounding box center [211, 62] width 83 height 11
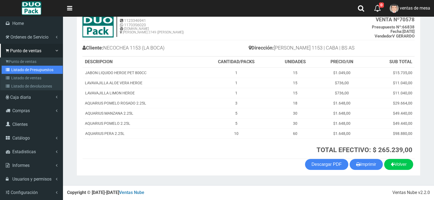
click at [9, 67] on link "Listado de Presupuestos" at bounding box center [32, 70] width 61 height 8
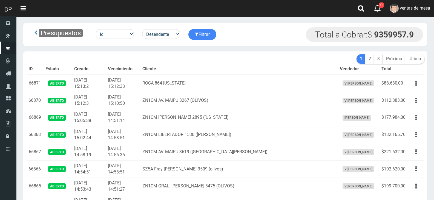
click at [294, 73] on th "Cliente" at bounding box center [238, 69] width 197 height 11
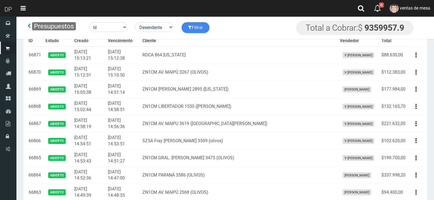
scroll to position [1219, 0]
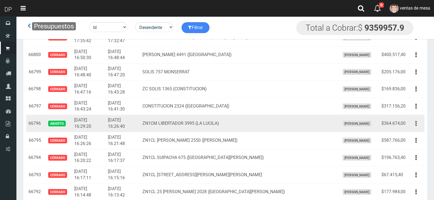
click at [414, 123] on button "button" at bounding box center [416, 124] width 12 height 10
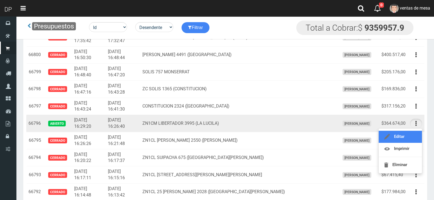
click at [412, 134] on link "Editar" at bounding box center [400, 137] width 43 height 12
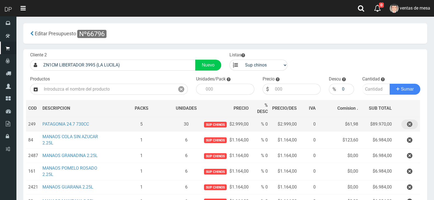
click at [414, 126] on button "button" at bounding box center [409, 125] width 16 height 10
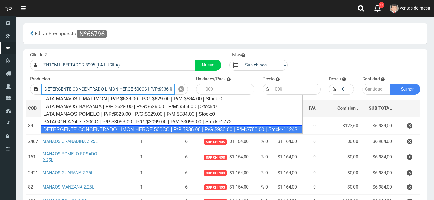
type input "DETERGENTE CONCENTRADO LIMON HEROE 500CC | P/P:$936.00 | P/G:$936.00 | P/M:$780…"
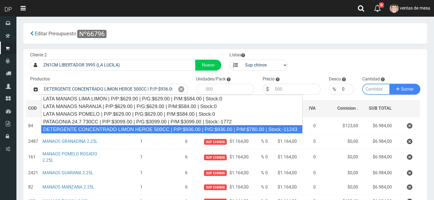
type input "12"
type input "936.00"
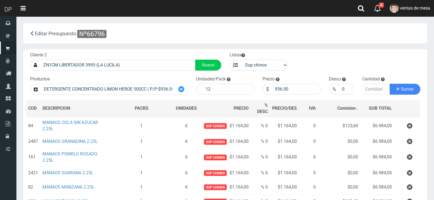
click at [177, 93] on div at bounding box center [181, 89] width 13 height 11
click at [178, 93] on div at bounding box center [181, 89] width 13 height 11
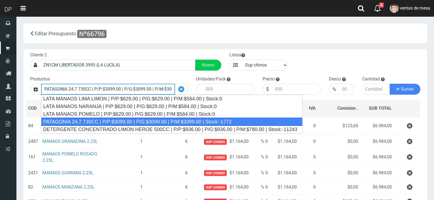
type input "PATAGONIA 24.7 730CC | P/P:$3099.00 | P/G:$3099.00 | P/M:$3099.00 | Stock:-1772"
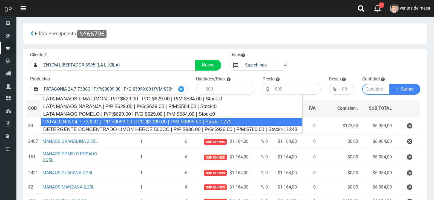
type input "6"
type input "3099.00"
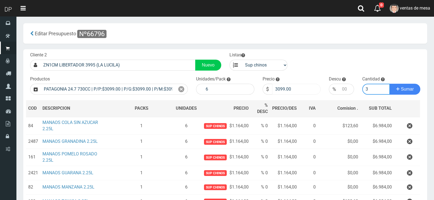
type input "3"
drag, startPoint x: 283, startPoint y: 88, endPoint x: 255, endPoint y: 88, distance: 27.6
click at [282, 88] on input "3099.00" at bounding box center [296, 89] width 49 height 11
drag, startPoint x: 255, startPoint y: 88, endPoint x: 242, endPoint y: 87, distance: 13.5
click at [247, 52] on form "Cliente 2 ZN1CM LIBERTADOR 3995 (LA LUCILA) Nuevo Listas venta publico Sup chin…" at bounding box center [225, 52] width 398 height 0
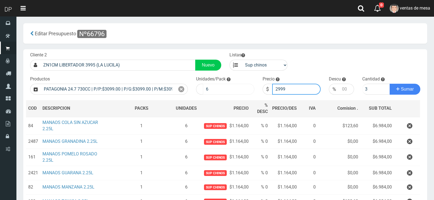
type input "2999"
click at [390, 84] on button "Sumar" at bounding box center [405, 89] width 31 height 11
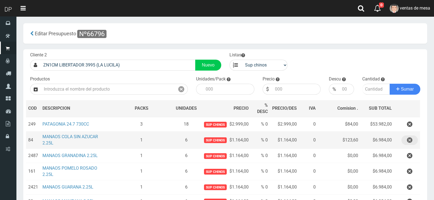
click at [411, 137] on icon "button" at bounding box center [409, 140] width 5 height 10
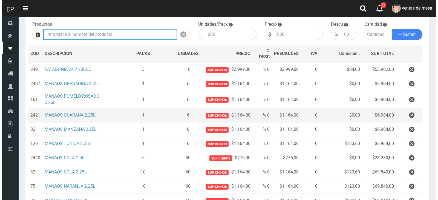
scroll to position [129, 0]
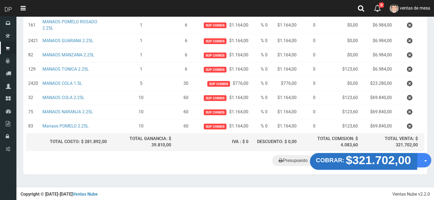
click at [376, 161] on strong "$321.702,00" at bounding box center [378, 160] width 65 height 13
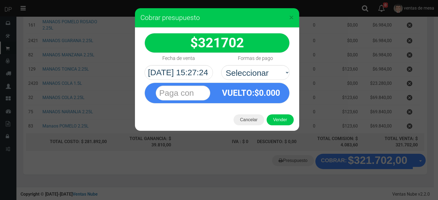
drag, startPoint x: 267, startPoint y: 80, endPoint x: 262, endPoint y: 93, distance: 13.6
click at [267, 81] on div "VUELTO :$ 0.000" at bounding box center [216, 92] width 153 height 24
click at [263, 73] on select "Seleccionar Efectivo Tarjeta de Crédito Depósito Débito" at bounding box center [255, 72] width 68 height 15
select select "Efectivo"
click at [221, 65] on select "Seleccionar Efectivo Tarjeta de Crédito Depósito Débito" at bounding box center [255, 72] width 68 height 15
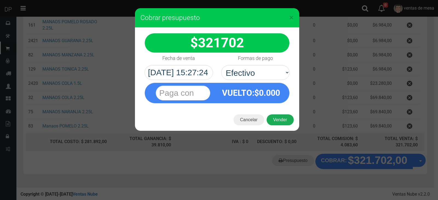
click at [280, 117] on button "Vender" at bounding box center [280, 119] width 27 height 11
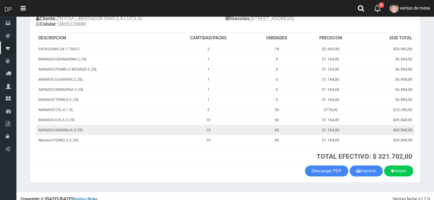
scroll to position [72, 0]
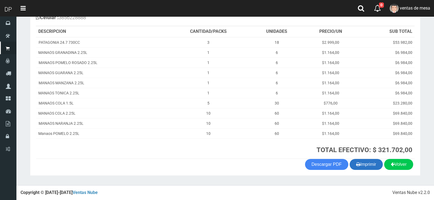
click at [358, 163] on button "Imprimir" at bounding box center [366, 164] width 33 height 11
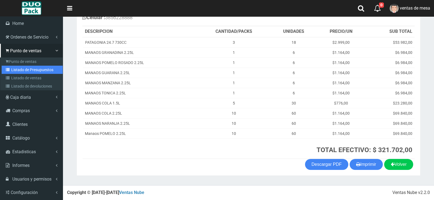
drag, startPoint x: 26, startPoint y: 71, endPoint x: 55, endPoint y: 51, distance: 34.7
click at [26, 71] on link "Listado de Presupuestos" at bounding box center [32, 70] width 61 height 8
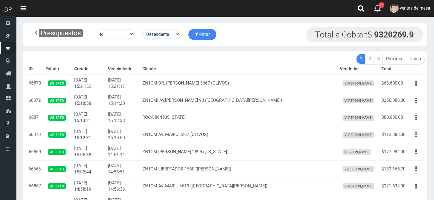
click at [178, 82] on td "ZN1CM DR. [PERSON_NAME] 3667 (OLIVOS)" at bounding box center [238, 83] width 197 height 17
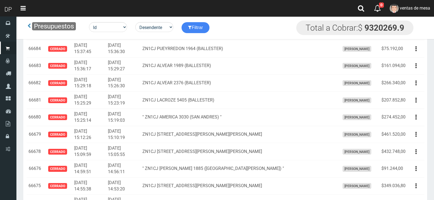
scroll to position [1002, 0]
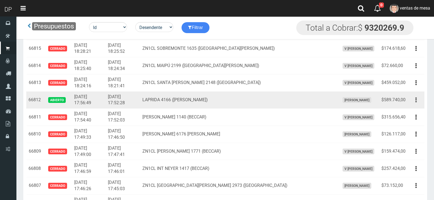
click at [418, 101] on button "button" at bounding box center [416, 100] width 12 height 10
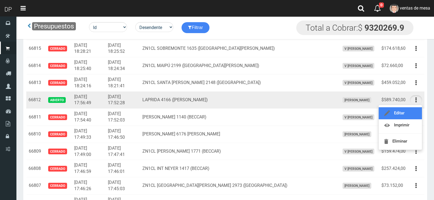
click at [417, 109] on link "Editar" at bounding box center [400, 113] width 43 height 12
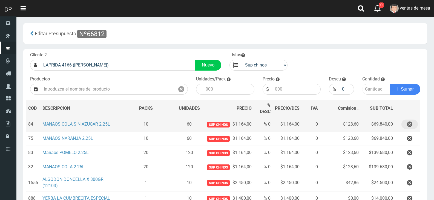
click at [411, 125] on icon "button" at bounding box center [409, 125] width 5 height 10
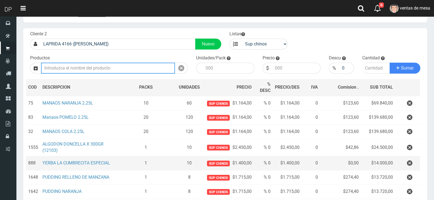
scroll to position [27, 0]
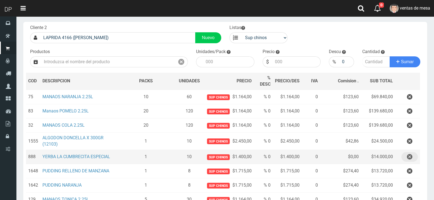
click at [409, 160] on icon "button" at bounding box center [409, 157] width 5 height 10
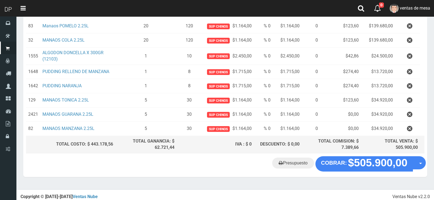
scroll to position [115, 0]
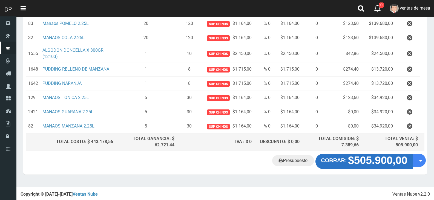
click at [364, 164] on strong "$505.900,00" at bounding box center [377, 160] width 59 height 12
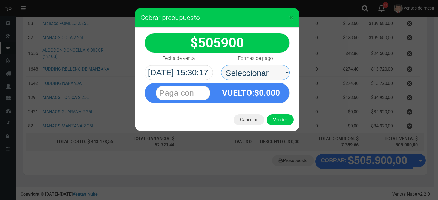
drag, startPoint x: 274, startPoint y: 67, endPoint x: 270, endPoint y: 71, distance: 5.6
click at [274, 67] on select "Seleccionar Efectivo Tarjeta de Crédito Depósito Débito" at bounding box center [255, 72] width 68 height 15
select select "Efectivo"
click at [221, 65] on select "Seleccionar Efectivo Tarjeta de Crédito Depósito Débito" at bounding box center [255, 72] width 68 height 15
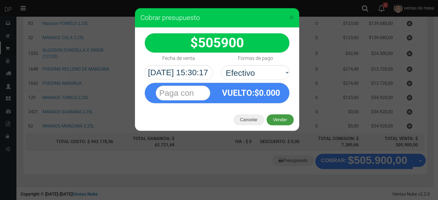
click at [286, 122] on button "Vender" at bounding box center [280, 119] width 27 height 11
click at [0, 0] on div "Cargando..." at bounding box center [0, 0] width 0 height 0
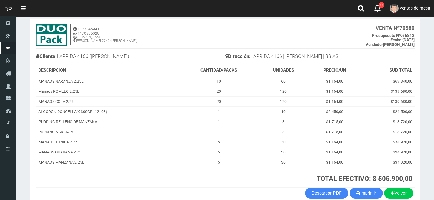
scroll to position [56, 0]
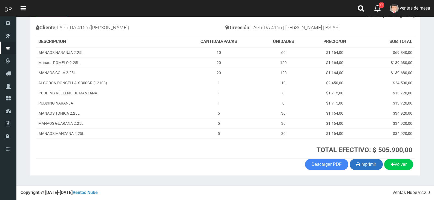
click at [365, 165] on button "Imprimir" at bounding box center [366, 164] width 33 height 11
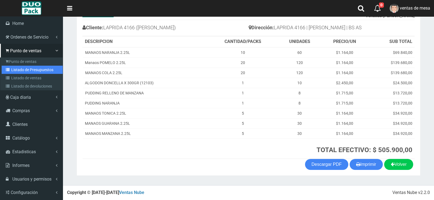
click at [22, 71] on link "Listado de Presupuestos" at bounding box center [32, 70] width 61 height 8
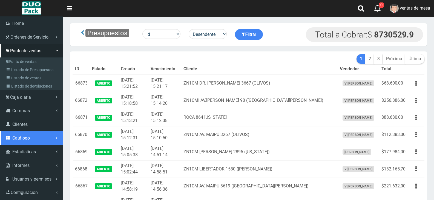
click at [26, 140] on span "Catálogo" at bounding box center [21, 137] width 18 height 5
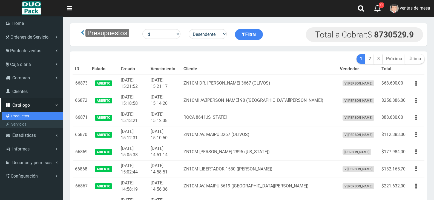
click at [33, 117] on link "Productos" at bounding box center [32, 116] width 61 height 8
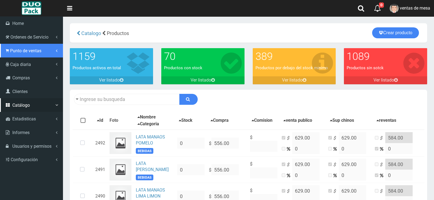
click at [22, 54] on link "Punto de ventas" at bounding box center [31, 51] width 63 height 14
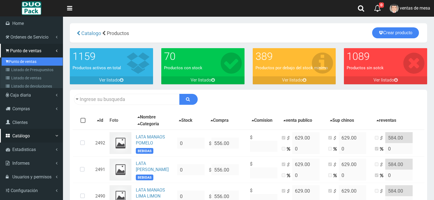
click at [27, 59] on link "Punto de ventas" at bounding box center [32, 61] width 61 height 8
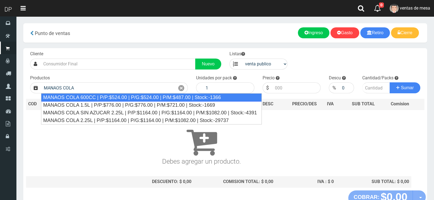
click at [163, 96] on div "MANAOS COLA 600CC | P/P:$524.00 | P/G:$524.00 | P/M:$487.00 | Stock:-1366" at bounding box center [151, 97] width 221 height 8
type input "MANAOS COLA 600CC | P/P:$524.00 | P/G:$524.00 | P/M:$487.00 | Stock:-1366"
type input "12"
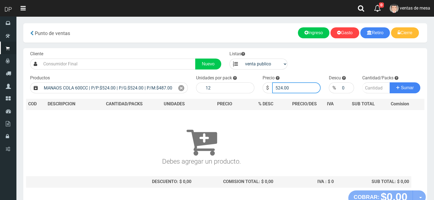
drag, startPoint x: 282, startPoint y: 89, endPoint x: 287, endPoint y: 97, distance: 9.1
click at [282, 89] on input "524.00" at bounding box center [296, 87] width 49 height 11
type input "520.00"
drag, startPoint x: 374, startPoint y: 88, endPoint x: 379, endPoint y: 90, distance: 5.1
click at [374, 89] on input "number" at bounding box center [376, 87] width 28 height 11
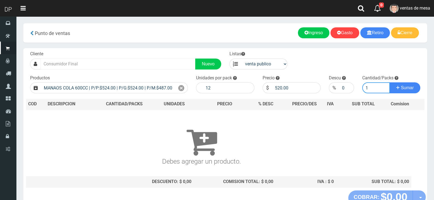
type input "1"
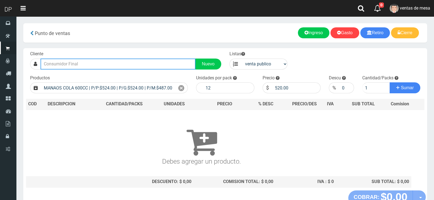
click at [73, 61] on input "text" at bounding box center [118, 64] width 155 height 11
type input "s"
type input "S"
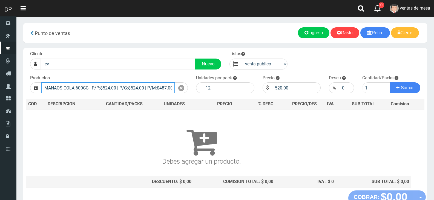
type input "daniel siglo xx y alcorta (parrilla)| Documento: 29422068 | Teléfono:"
select select "2"
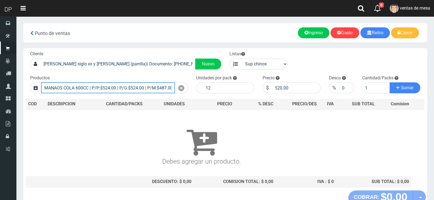
scroll to position [0, 27]
click at [390, 82] on button "Sumar" at bounding box center [405, 87] width 31 height 11
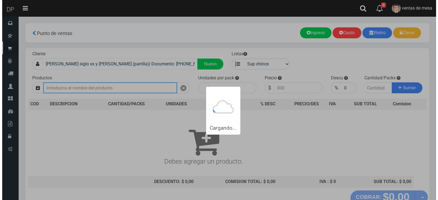
scroll to position [0, 0]
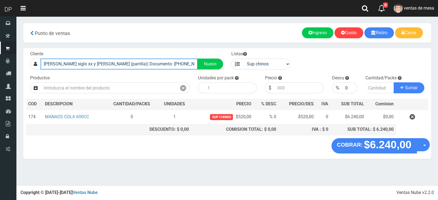
click at [113, 62] on input "daniel siglo xx y alcorta (parrilla)| Documento: 29422068 | Teléfono:" at bounding box center [119, 64] width 157 height 11
click at [114, 61] on input "daniel siglo xx y alcorta (parrilla)| Documento: 29422068 | Teléfono:" at bounding box center [119, 64] width 157 height 11
click at [123, 65] on input "daniel siglo xx y alcorta (parrilla)| Documento: 29422068 | Teléfono:" at bounding box center [119, 64] width 157 height 11
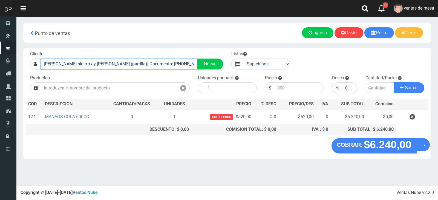
click at [124, 65] on input "daniel siglo xx y alcorta (parrilla)| Documento: 29422068 | Teléfono:" at bounding box center [119, 64] width 157 height 11
click at [125, 66] on input "daniel siglo xx y alcorta (parrilla)| Documento: 29422068 | Teléfono:" at bounding box center [119, 64] width 157 height 11
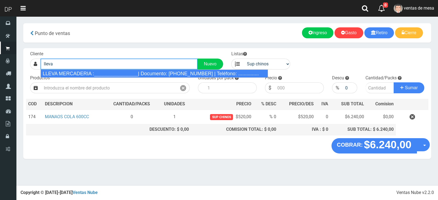
click at [91, 71] on div "LLEVA MERCADERIA :________________| Documento: 01111111111111111111 | Teléfono:…" at bounding box center [154, 74] width 227 height 8
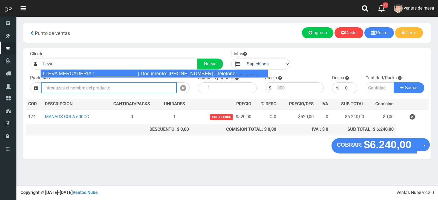
type input "LLEVA MERCADERIA :________________| Documento: 01111111111111111111 | Teléfono:…"
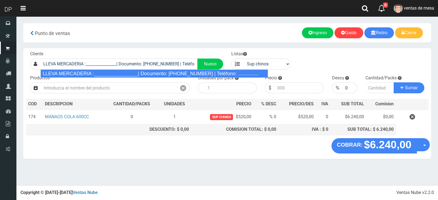
click at [91, 72] on div "Cliente LLEVA MERCADERIA :________________| Documento: 01111111111111111111 | T…" at bounding box center [227, 93] width 408 height 90
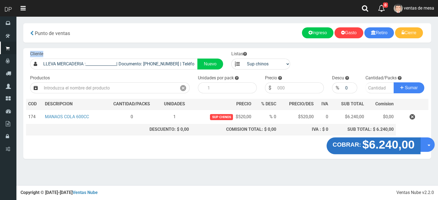
click at [394, 145] on strong "$6.240,00" at bounding box center [388, 144] width 52 height 13
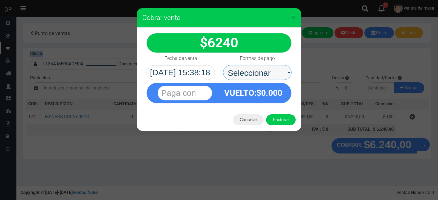
click at [269, 76] on select "Seleccionar Efectivo Tarjeta de Crédito Depósito Débito" at bounding box center [257, 72] width 68 height 15
select select "Tarjeta de Crédito"
click at [223, 65] on select "Seleccionar Efectivo Tarjeta de Crédito Depósito Débito" at bounding box center [257, 72] width 68 height 15
click at [266, 112] on div "Cancelar Facturar" at bounding box center [219, 120] width 164 height 22
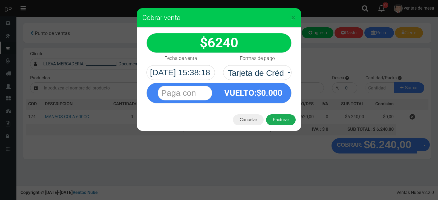
click at [285, 120] on button "Facturar" at bounding box center [281, 119] width 30 height 11
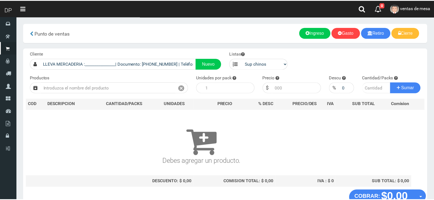
scroll to position [4, 0]
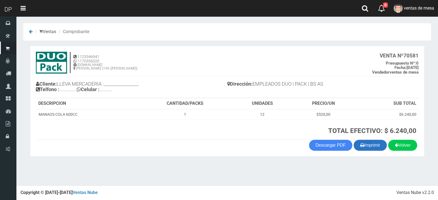
click at [363, 143] on button "Imprimir" at bounding box center [370, 145] width 33 height 11
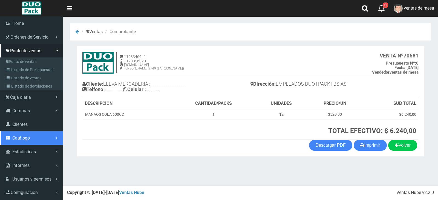
click at [35, 138] on link "Catálogo" at bounding box center [31, 138] width 63 height 14
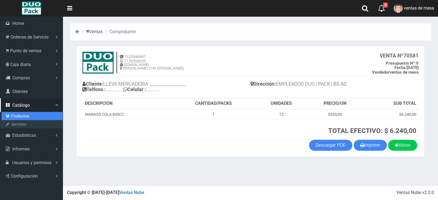
click at [38, 119] on link "Productos" at bounding box center [32, 116] width 61 height 8
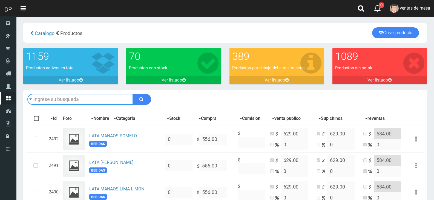
click at [94, 102] on input "text" at bounding box center [80, 99] width 106 height 11
type input "lodr"
click at [133, 94] on button "submit" at bounding box center [142, 99] width 18 height 11
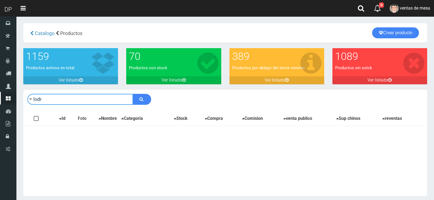
click at [120, 99] on input "lodr" at bounding box center [80, 99] width 106 height 11
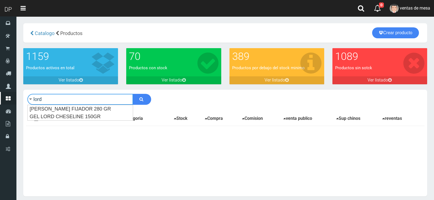
type input "lord"
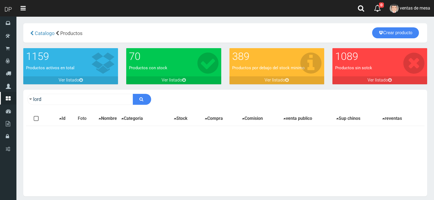
click at [151, 98] on div "lord Descargar PDF Guardar cambios" at bounding box center [225, 99] width 404 height 19
click at [150, 98] on button "submit" at bounding box center [142, 99] width 18 height 11
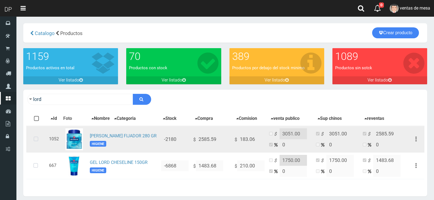
click at [37, 133] on icon at bounding box center [36, 139] width 15 height 18
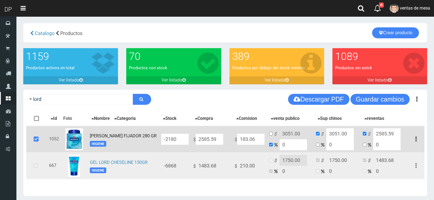
click at [41, 166] on icon at bounding box center [35, 166] width 15 height 18
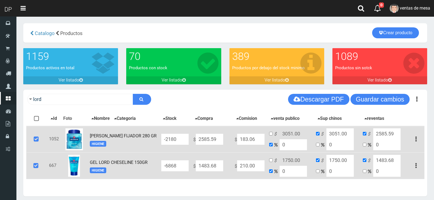
click at [212, 136] on input "2585.59" at bounding box center [209, 139] width 27 height 11
click at [217, 139] on input "2585.59" at bounding box center [209, 139] width 27 height 11
drag, startPoint x: 205, startPoint y: 140, endPoint x: 233, endPoint y: 141, distance: 28.5
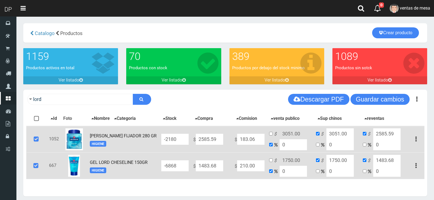
click at [232, 141] on td "$ 2585.59" at bounding box center [211, 139] width 41 height 27
type input "25"
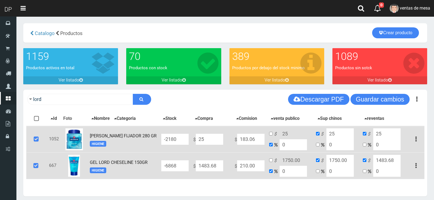
type input "2"
type input "28"
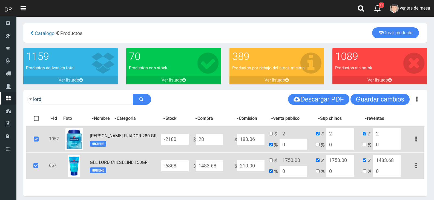
type input "28"
type input "289"
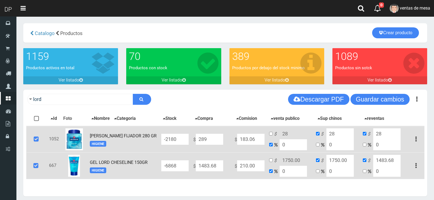
type input "289"
type input "2895"
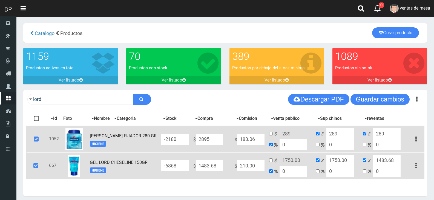
type input "2895"
type input "2895.86"
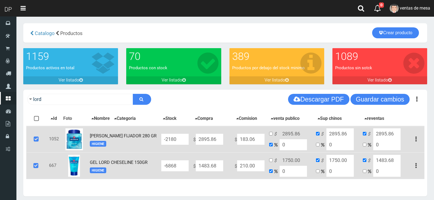
type input "2895.86"
click at [273, 133] on input "checkbox" at bounding box center [271, 134] width 4 height 4
checkbox input "true"
checkbox input "false"
click at [282, 132] on input "2895.86" at bounding box center [292, 133] width 27 height 11
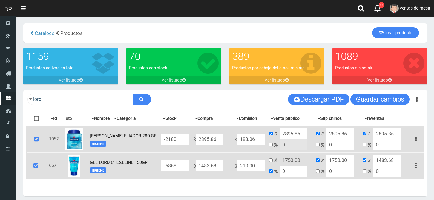
click at [282, 132] on input "2895.86" at bounding box center [292, 133] width 27 height 11
type input "3330"
click at [333, 134] on input "2895.86" at bounding box center [339, 133] width 27 height 11
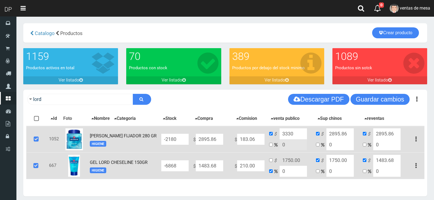
click at [333, 134] on input "2895.86" at bounding box center [339, 133] width 27 height 11
type input "3330"
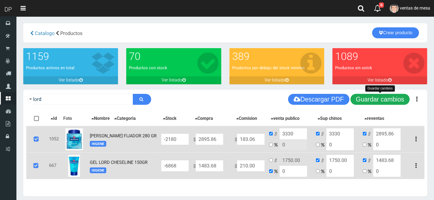
click at [375, 97] on button "Guardar cambios" at bounding box center [379, 99] width 59 height 11
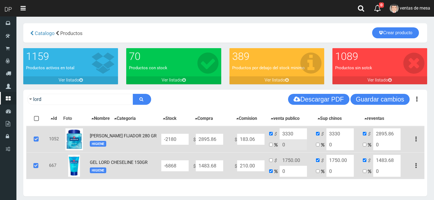
click at [34, 136] on icon at bounding box center [36, 139] width 15 height 18
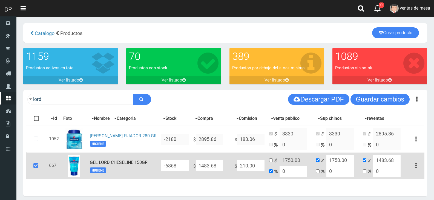
scroll to position [24, 0]
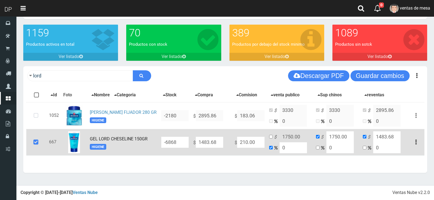
click at [39, 141] on icon at bounding box center [35, 142] width 15 height 18
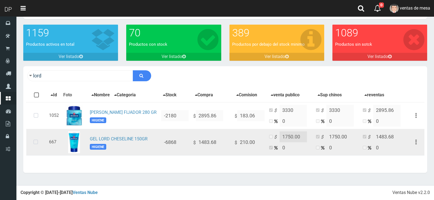
click at [44, 143] on td at bounding box center [36, 142] width 21 height 27
click at [28, 146] on icon at bounding box center [35, 142] width 15 height 18
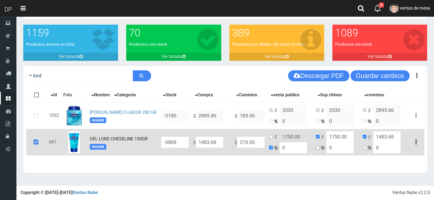
click at [205, 145] on input "1483.68" at bounding box center [209, 142] width 27 height 11
type input "16"
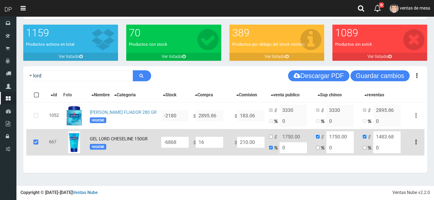
type input "16"
type input "1632"
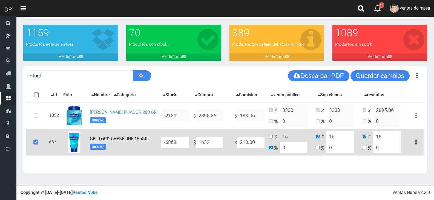
type input "1632"
type input "1632.05"
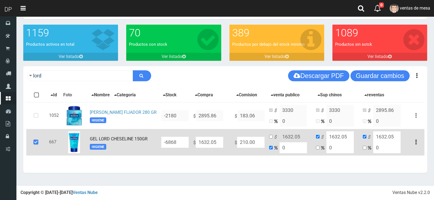
type input "1632.05"
click at [271, 137] on input "checkbox" at bounding box center [271, 137] width 4 height 4
checkbox input "true"
checkbox input "false"
click at [285, 136] on input "1632.05" at bounding box center [292, 136] width 27 height 11
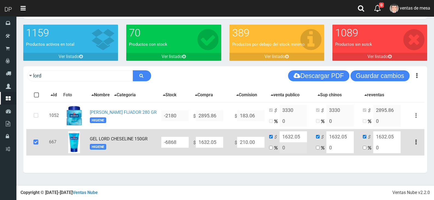
click at [285, 136] on input "1632.05" at bounding box center [292, 136] width 27 height 11
type input "1877"
click at [342, 133] on input "1632.05" at bounding box center [339, 136] width 27 height 11
type input "1877"
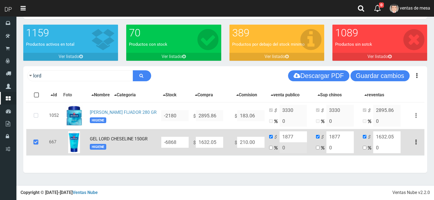
click at [385, 138] on input "1632.05" at bounding box center [386, 136] width 27 height 11
type input "1877"
click at [384, 85] on div "lord Descargar PDF Guardar cambios" at bounding box center [225, 75] width 404 height 19
click at [378, 75] on button "Guardar cambios" at bounding box center [379, 75] width 59 height 11
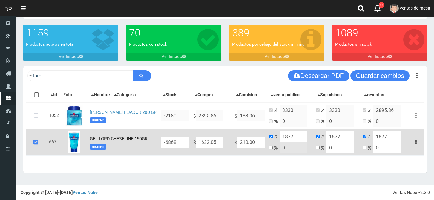
click at [35, 140] on icon at bounding box center [35, 142] width 15 height 18
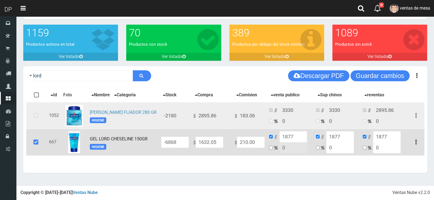
click at [40, 111] on icon at bounding box center [36, 116] width 15 height 18
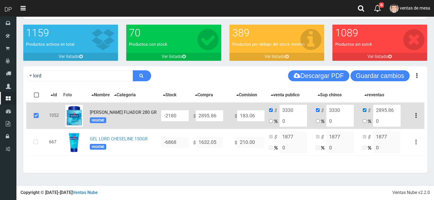
click at [382, 110] on input "2895.86" at bounding box center [386, 110] width 27 height 11
type input "3330"
click at [380, 75] on button "Guardar cambios" at bounding box center [379, 75] width 59 height 11
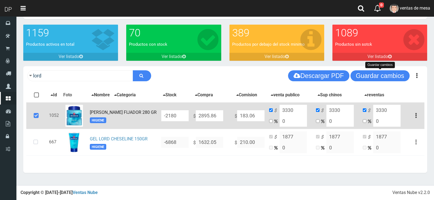
click at [40, 111] on icon at bounding box center [36, 116] width 15 height 18
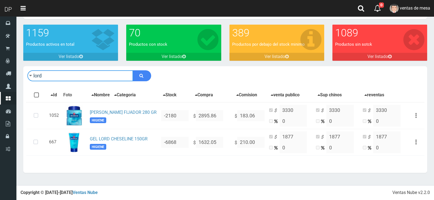
click at [123, 76] on input "lord" at bounding box center [80, 75] width 106 height 11
type input "black"
click at [133, 70] on button "submit" at bounding box center [142, 75] width 18 height 11
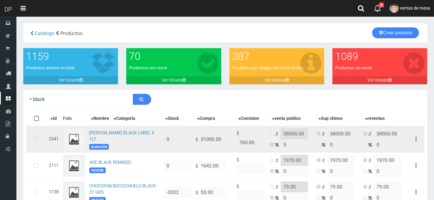
click at [38, 142] on icon at bounding box center [36, 139] width 15 height 18
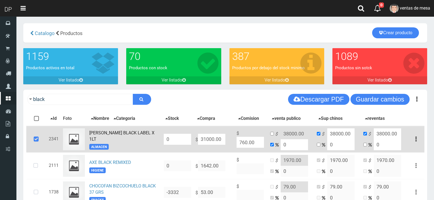
click at [179, 140] on input "0" at bounding box center [177, 139] width 27 height 11
type input "12"
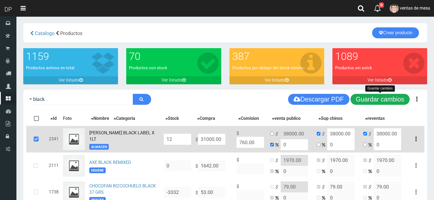
click at [389, 99] on button "Guardar cambios" at bounding box center [379, 99] width 59 height 11
click at [35, 142] on icon at bounding box center [36, 139] width 15 height 18
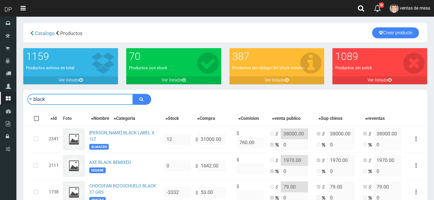
click at [96, 97] on input "black" at bounding box center [80, 99] width 106 height 11
click at [84, 103] on input "black" at bounding box center [80, 99] width 106 height 11
click at [85, 101] on input "black" at bounding box center [80, 99] width 106 height 11
